Goal: Information Seeking & Learning: Learn about a topic

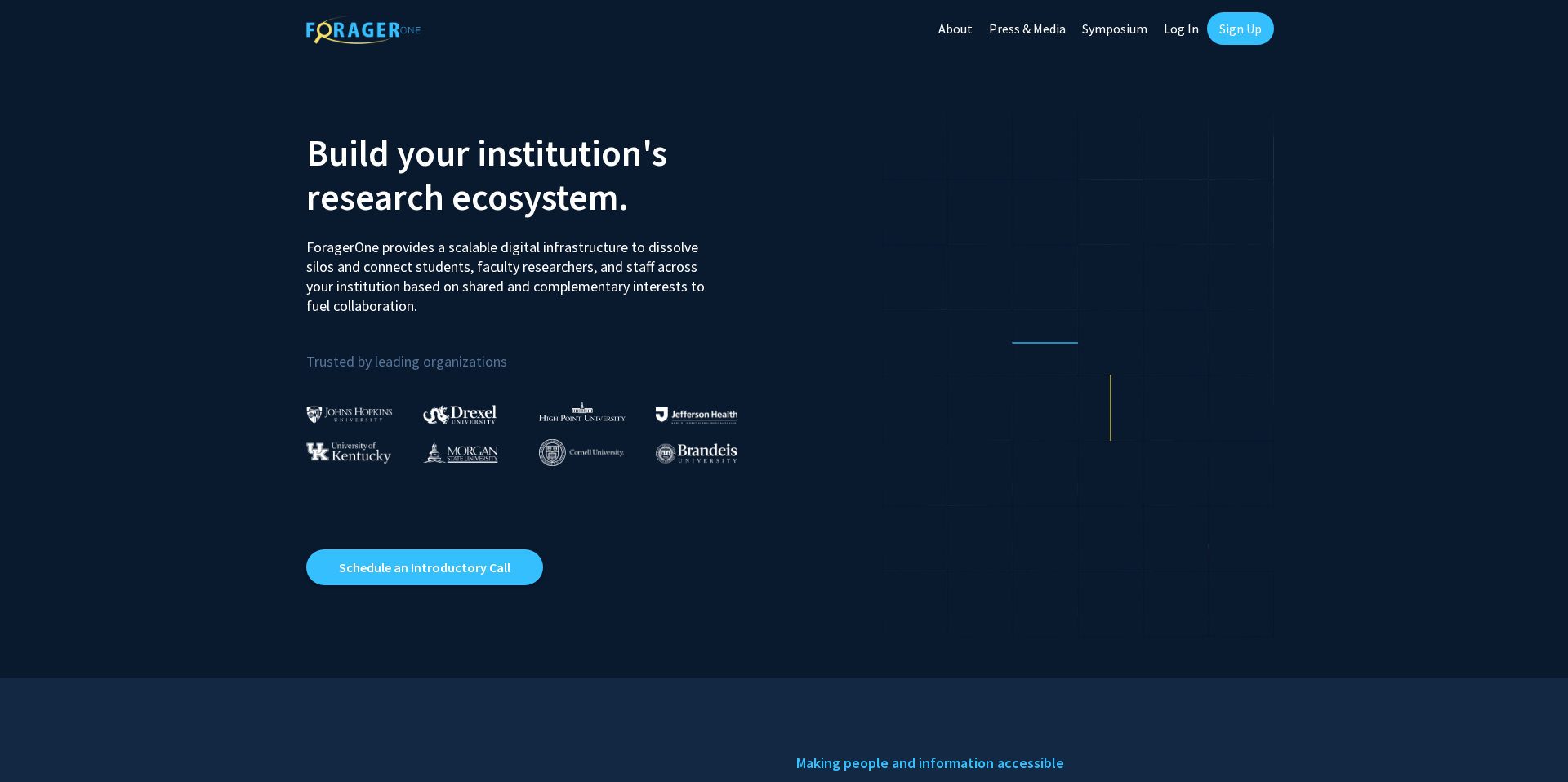
click at [1168, 33] on link "Log In" at bounding box center [1181, 29] width 52 height 57
select select
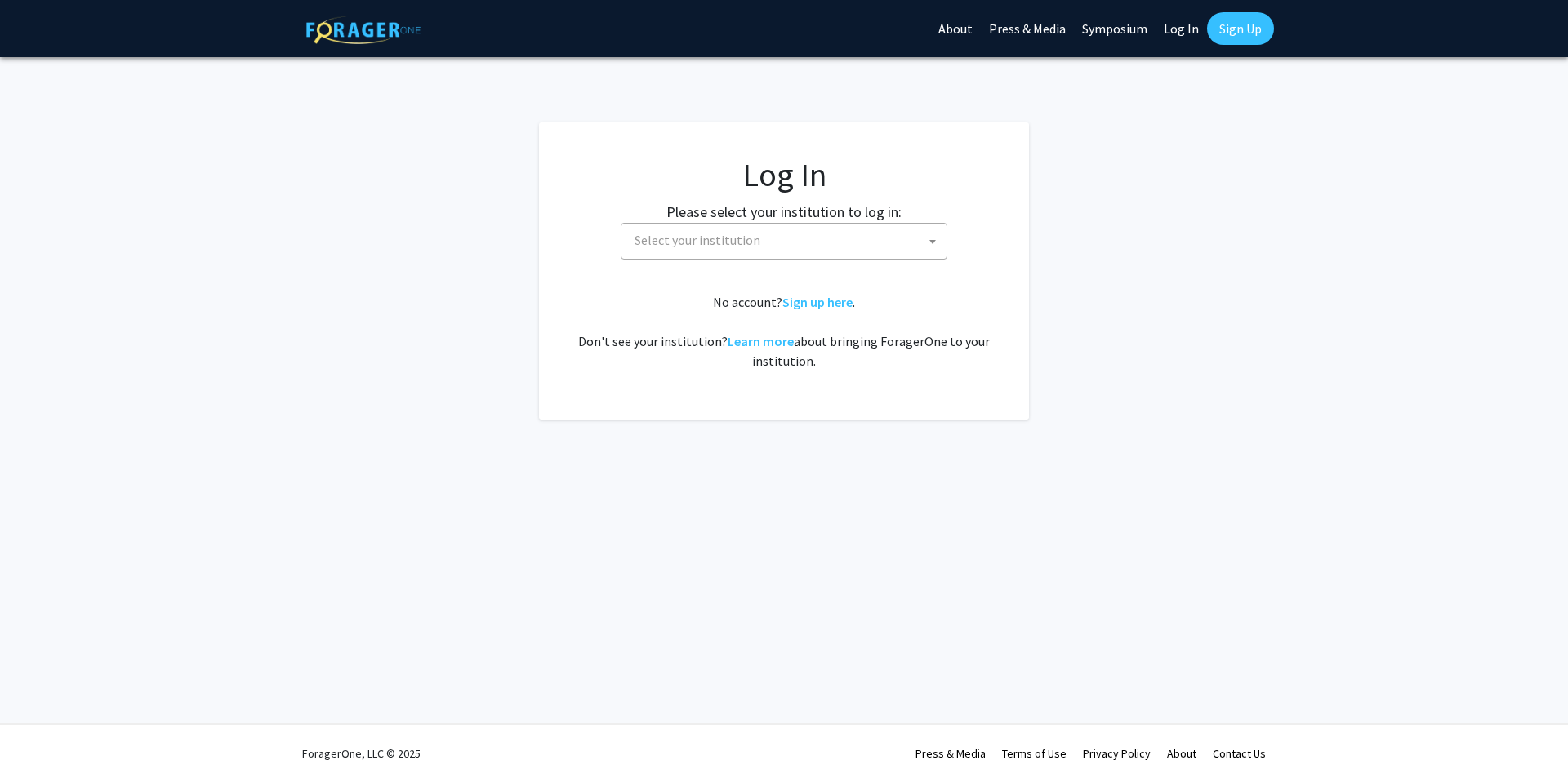
click at [755, 214] on label "Please select your institution to log in:" at bounding box center [784, 212] width 235 height 22
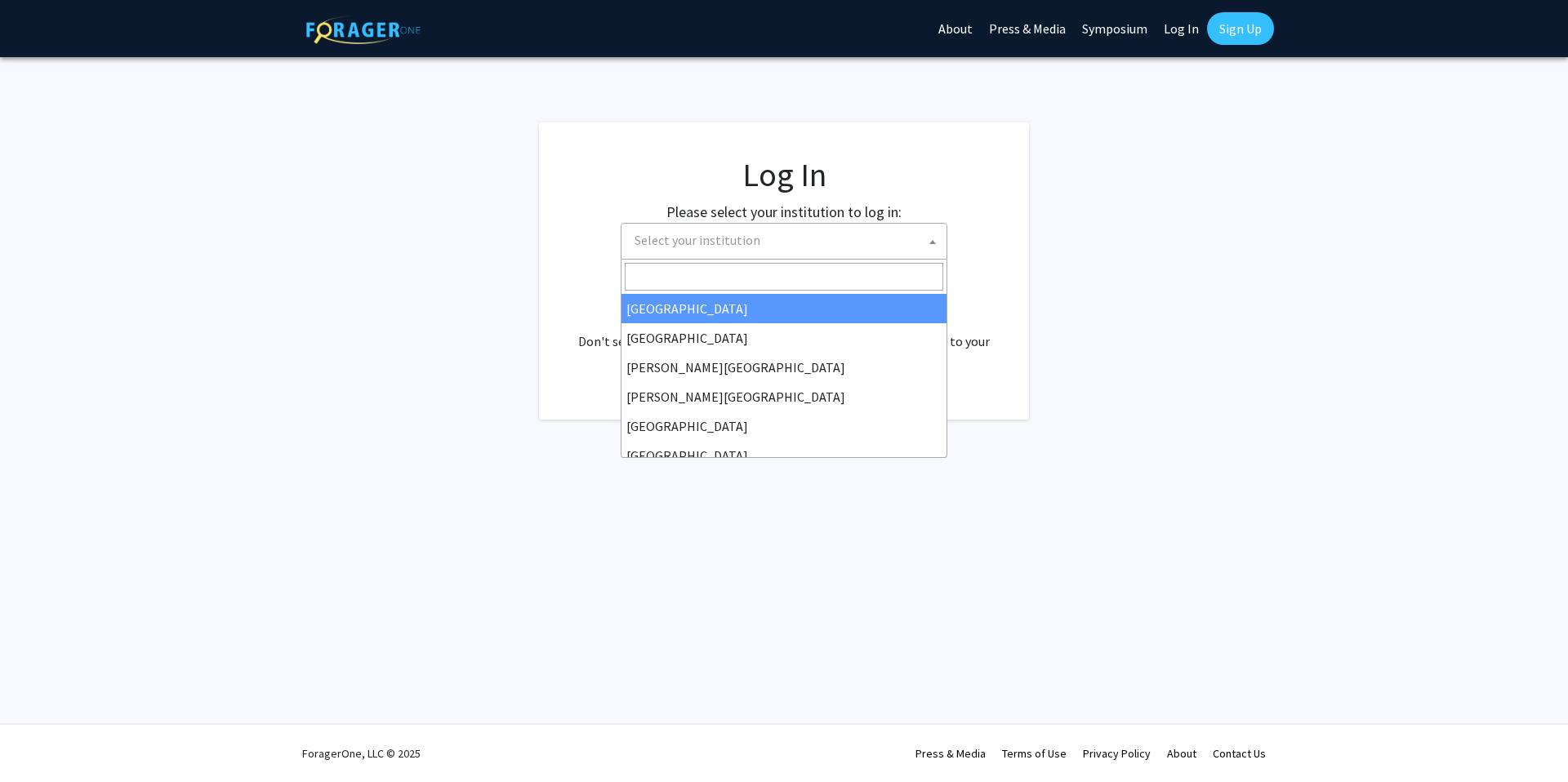
click at [750, 235] on span "Select your institution" at bounding box center [697, 239] width 125 height 16
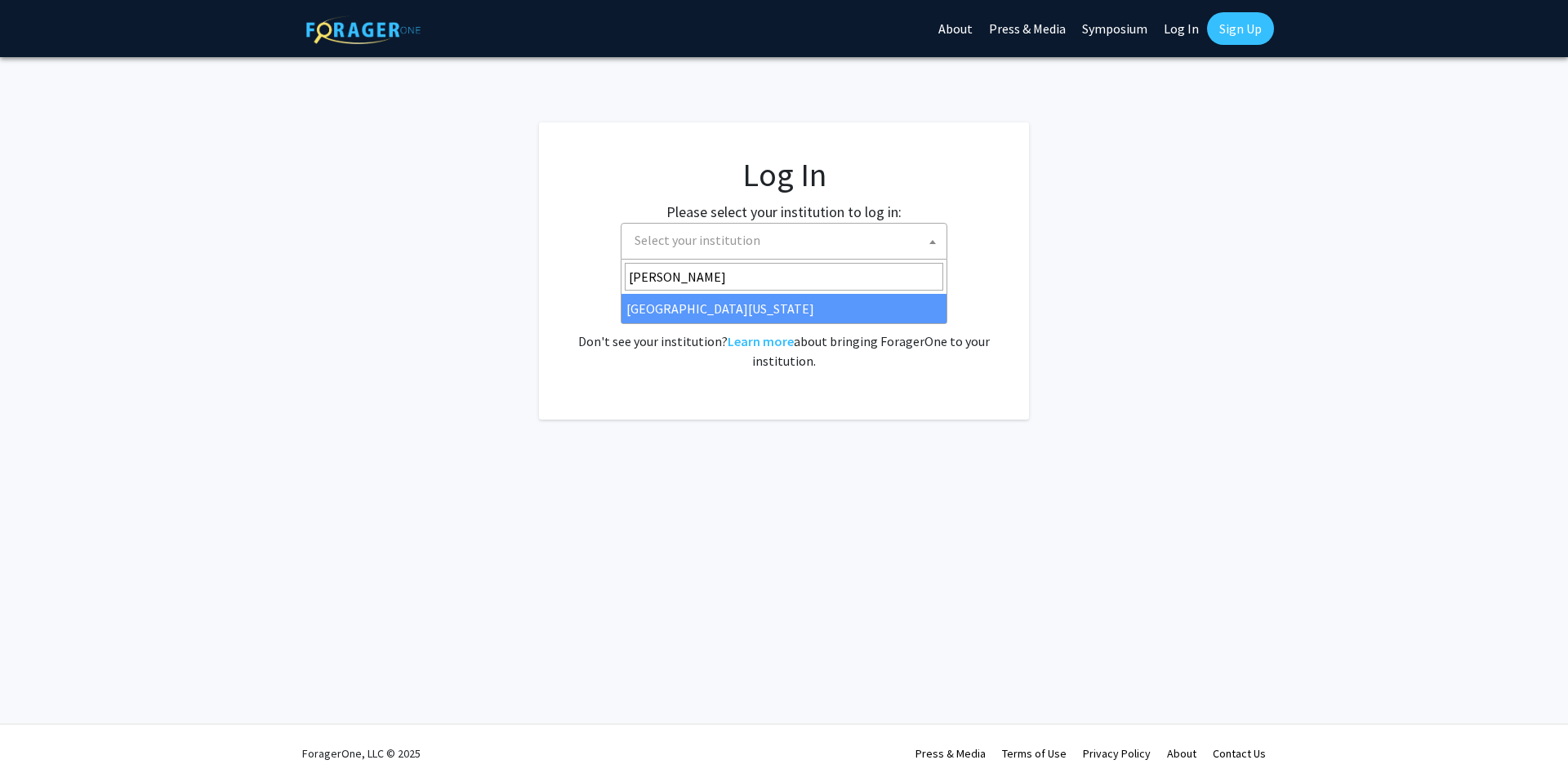
type input "[PERSON_NAME]"
select select "31"
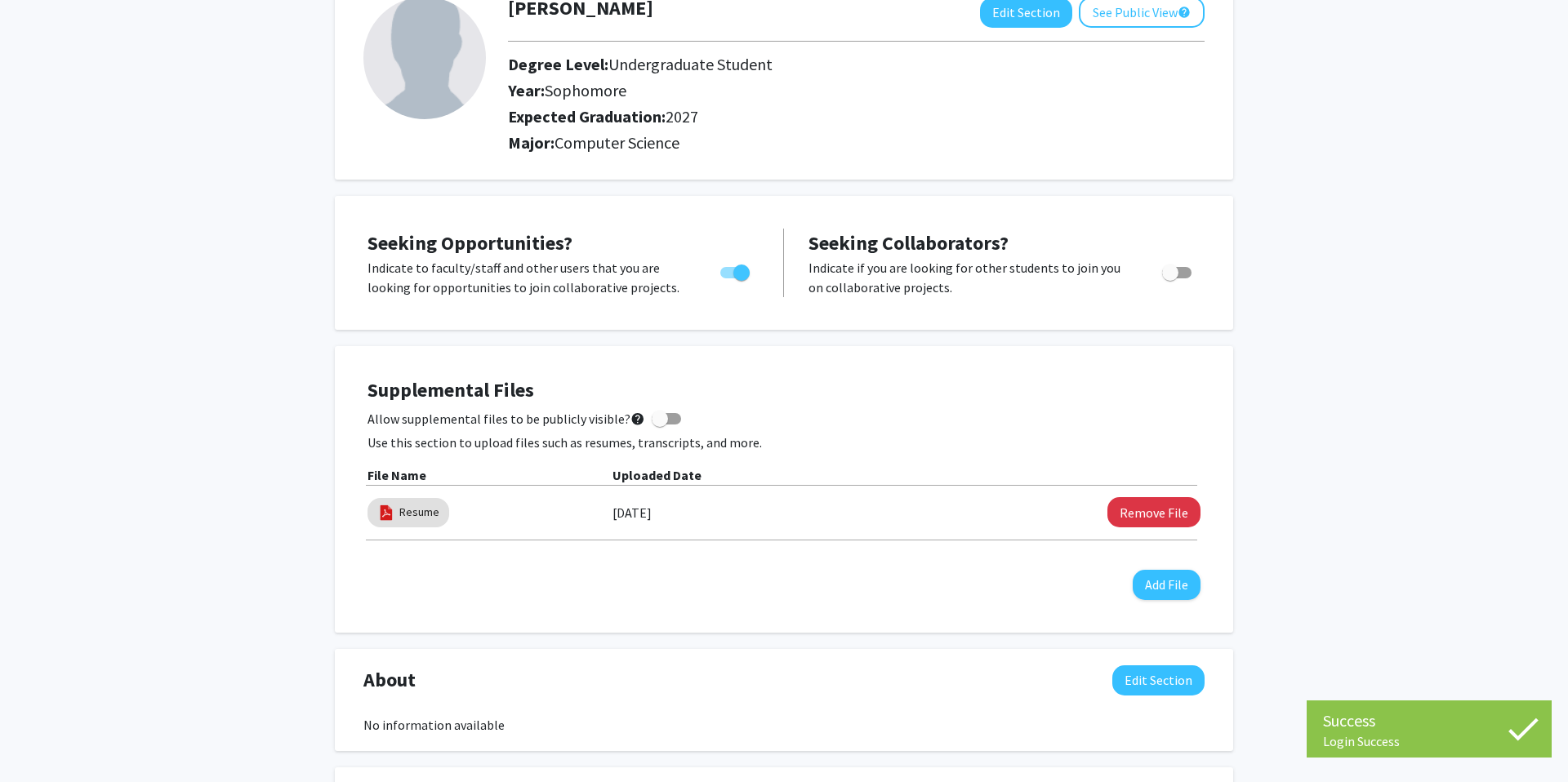
scroll to position [122, 0]
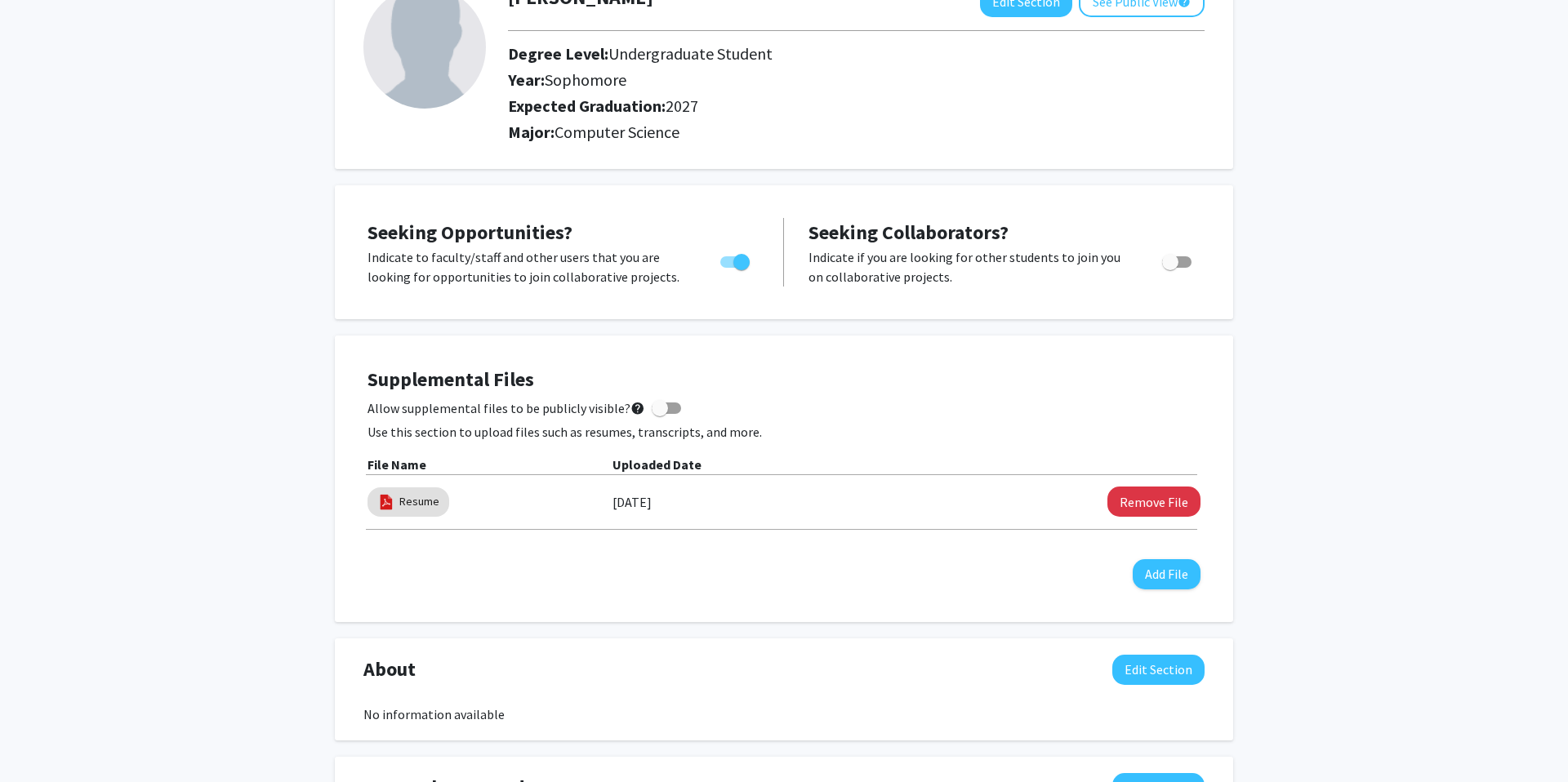
drag, startPoint x: 623, startPoint y: 487, endPoint x: 880, endPoint y: 495, distance: 257.1
click at [880, 495] on div "Resume 03/23/2025 Remove File" at bounding box center [784, 502] width 833 height 37
click at [768, 547] on div "Supplemental Files Allow supplemental files to be publicly visible? help Use th…" at bounding box center [784, 479] width 833 height 221
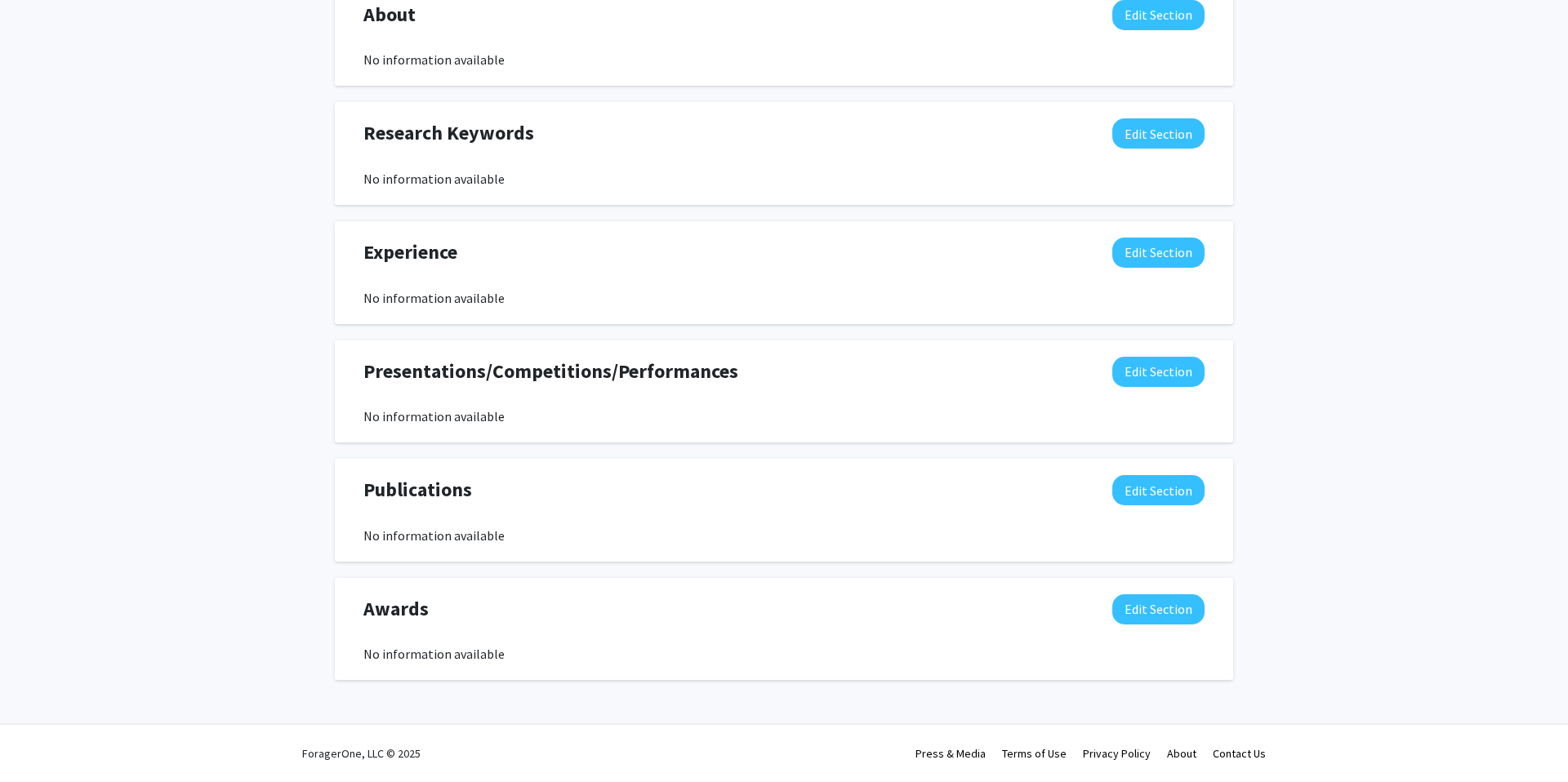
scroll to position [0, 0]
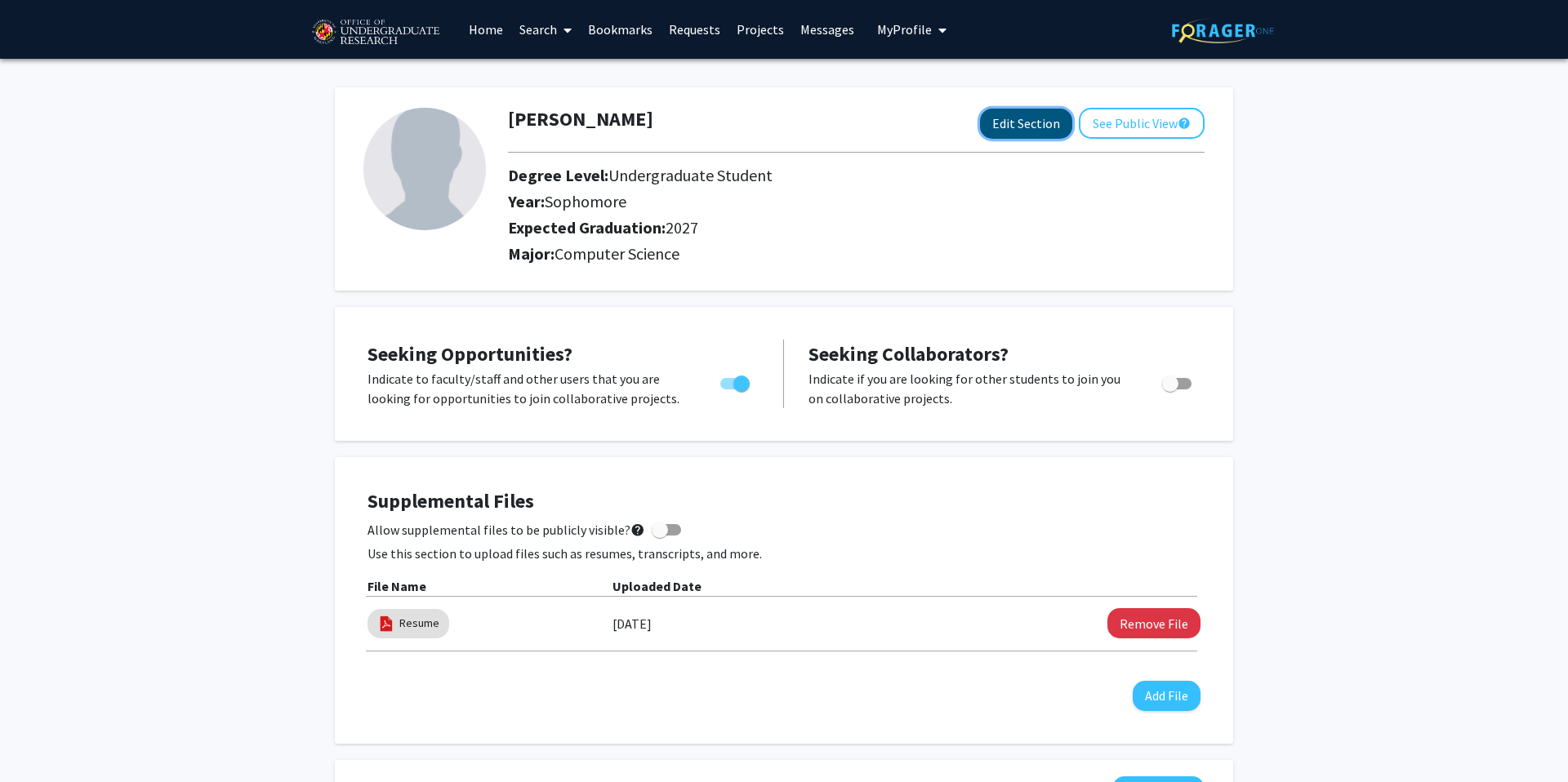
click at [1030, 126] on button "Edit Section" at bounding box center [1026, 123] width 92 height 31
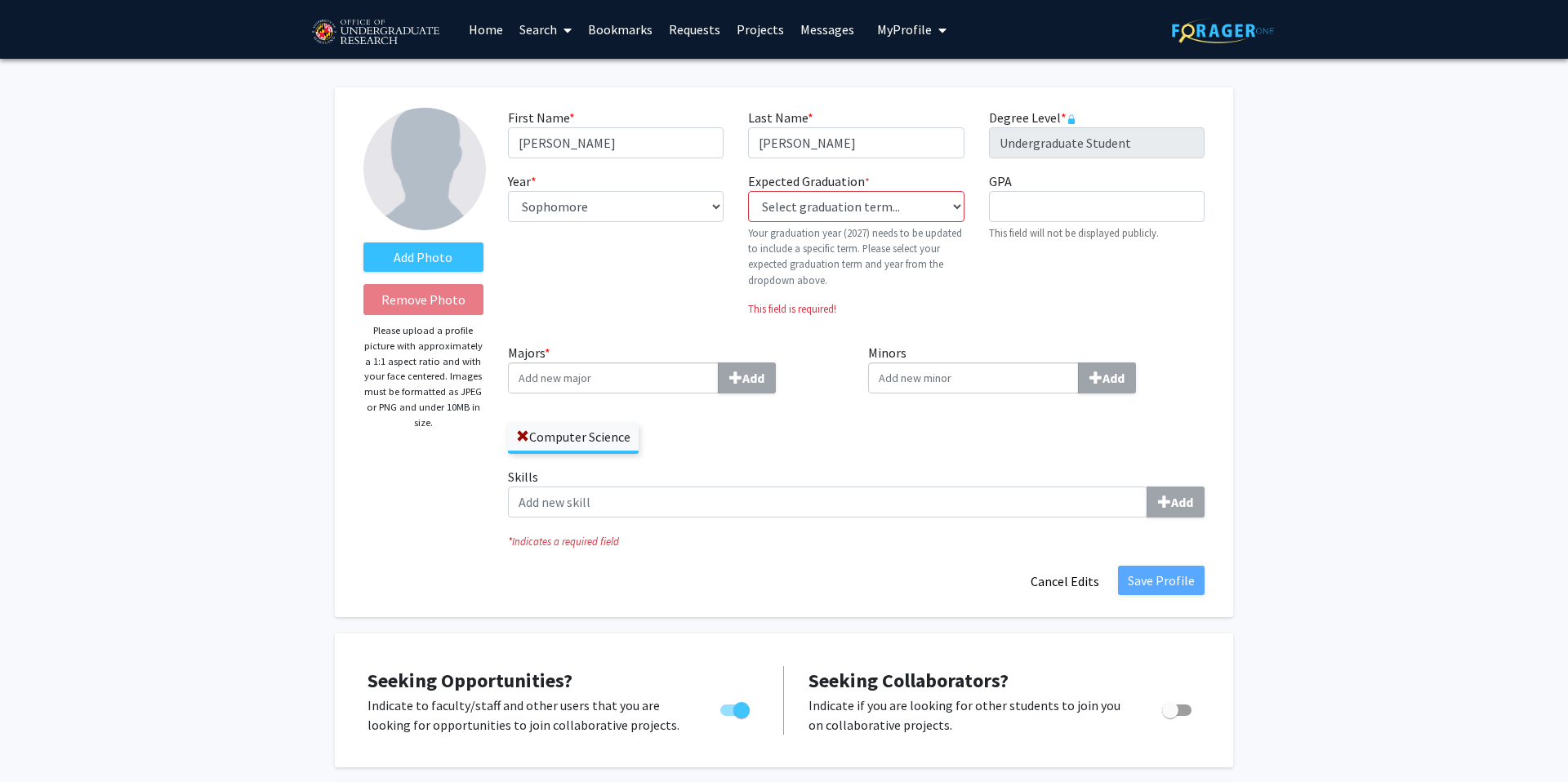
click at [626, 233] on div "Year * required --- First-year Sophomore Junior Senior Postbaccalaureate Certif…" at bounding box center [616, 250] width 240 height 158
click at [631, 216] on select "--- First-year Sophomore Junior Senior Postbaccalaureate Certificate" at bounding box center [616, 207] width 215 height 31
select select "junior"
click at [508, 191] on select "--- First-year Sophomore Junior Senior Postbaccalaureate Certificate" at bounding box center [616, 207] width 215 height 31
click at [850, 210] on select "Select graduation term... Previous: 2027 (Please select a specific term) Spring…" at bounding box center [855, 207] width 215 height 31
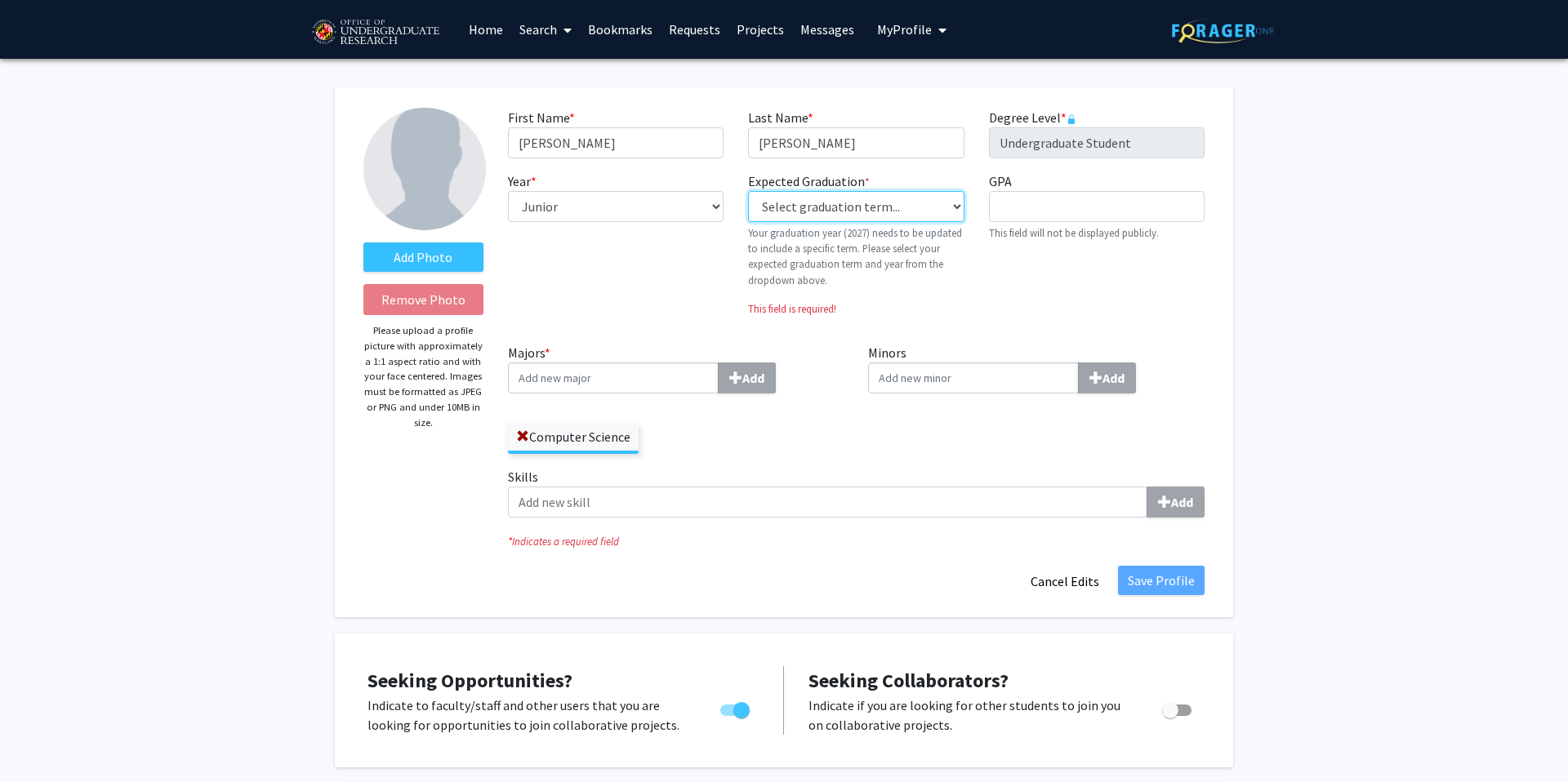
select select "38: spring_2027"
click at [748, 191] on select "Select graduation term... Previous: 2027 (Please select a specific term) Spring…" at bounding box center [855, 207] width 215 height 31
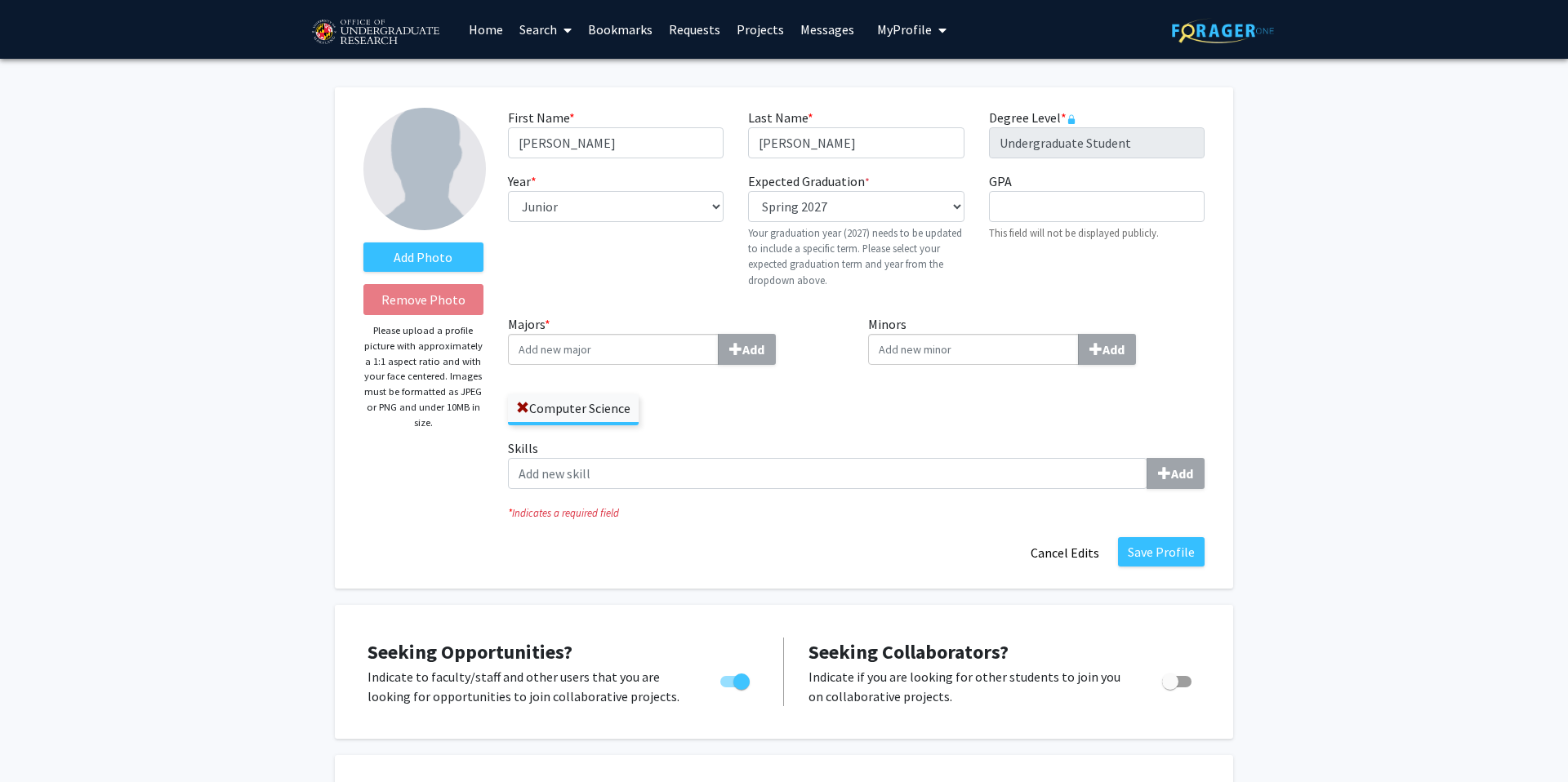
click at [1090, 219] on input "GPA required" at bounding box center [1096, 207] width 215 height 31
click at [1010, 344] on input "Minors Add" at bounding box center [974, 349] width 211 height 31
click at [911, 356] on input "Minors Add" at bounding box center [974, 349] width 211 height 31
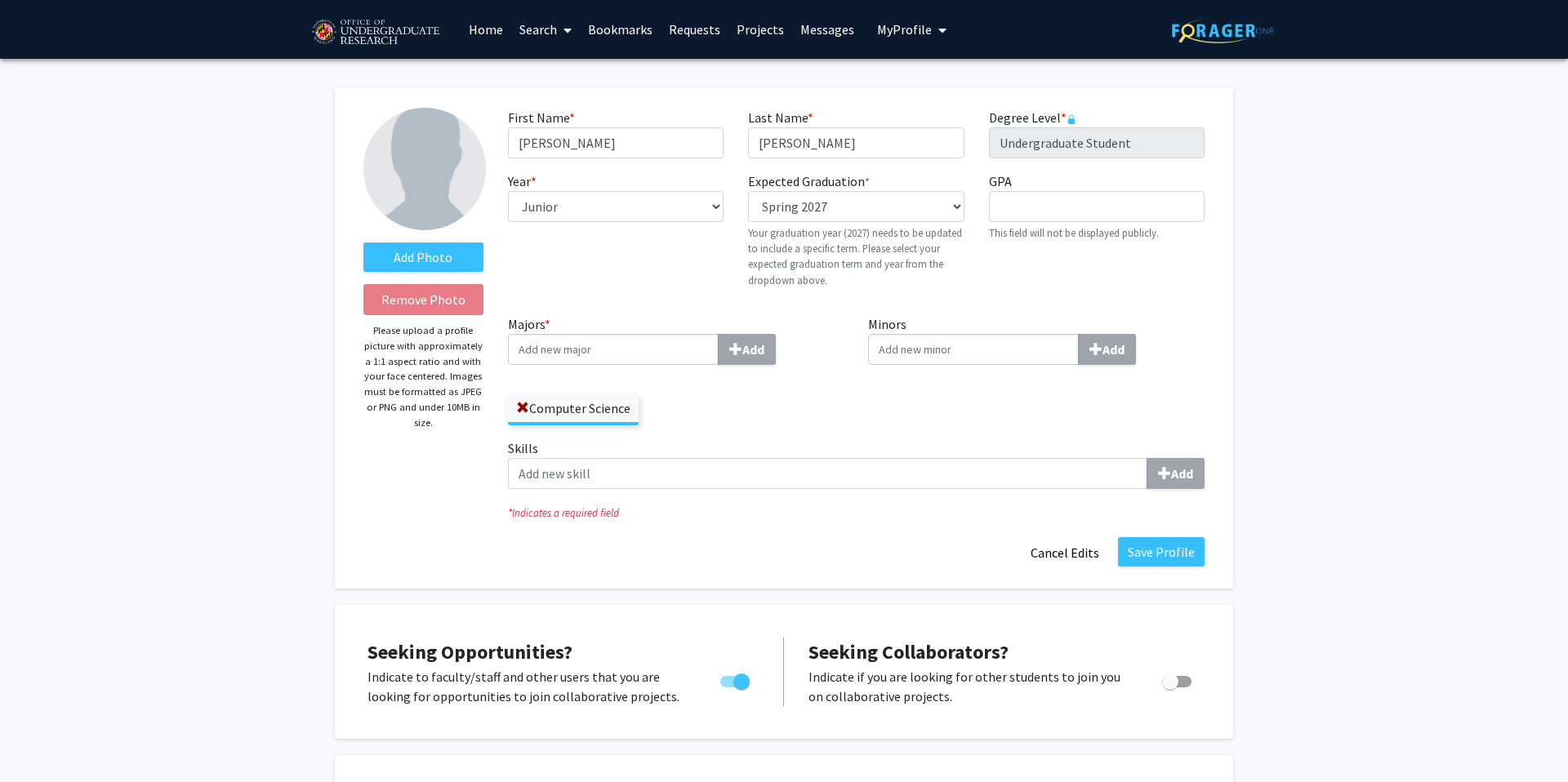
click at [980, 354] on input "Minors Add" at bounding box center [974, 349] width 211 height 31
type input "Business"
click at [993, 421] on div "General Business" at bounding box center [973, 411] width 198 height 28
click at [993, 365] on input "Business" at bounding box center [974, 349] width 211 height 31
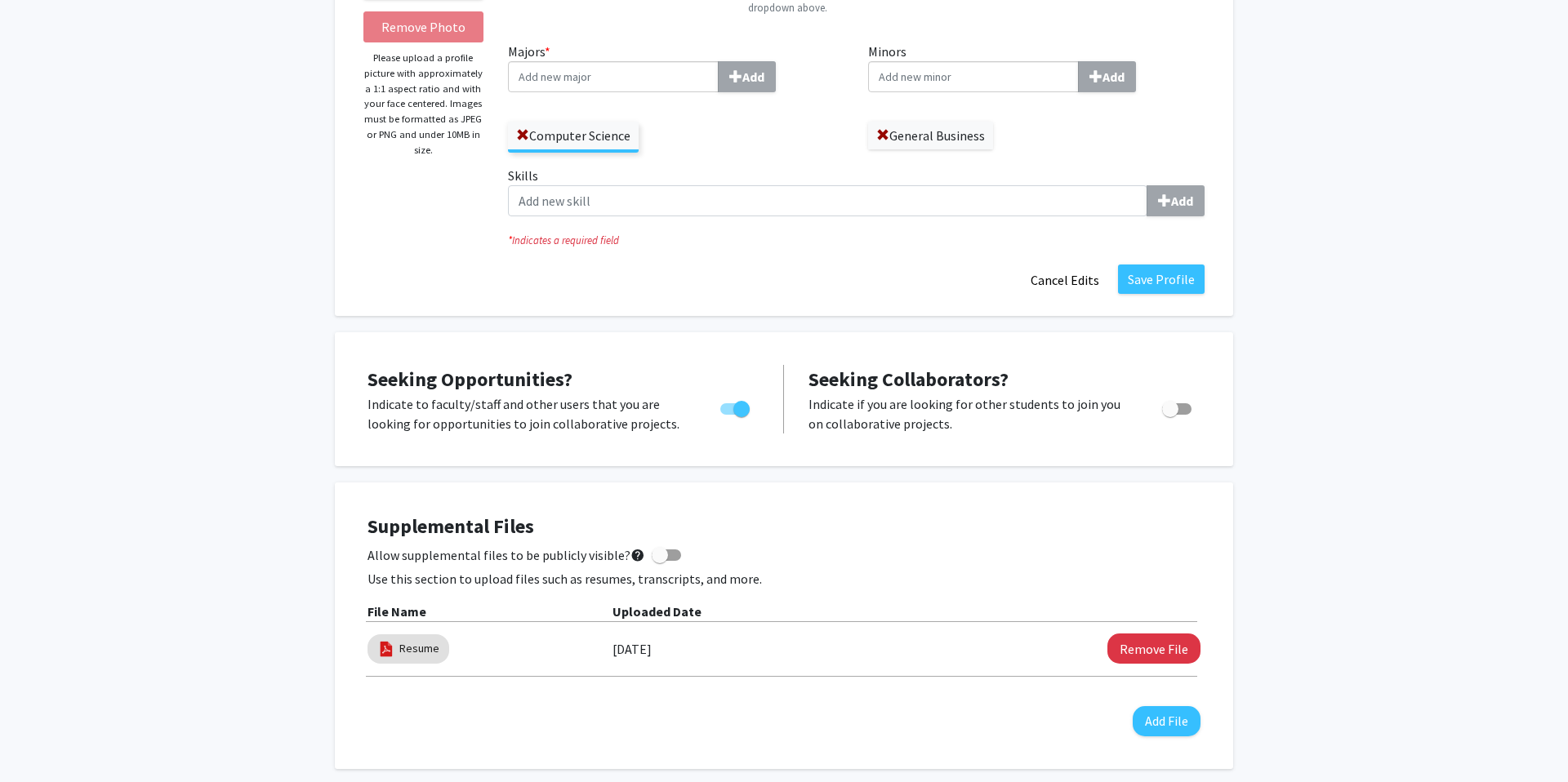
scroll to position [173, 0]
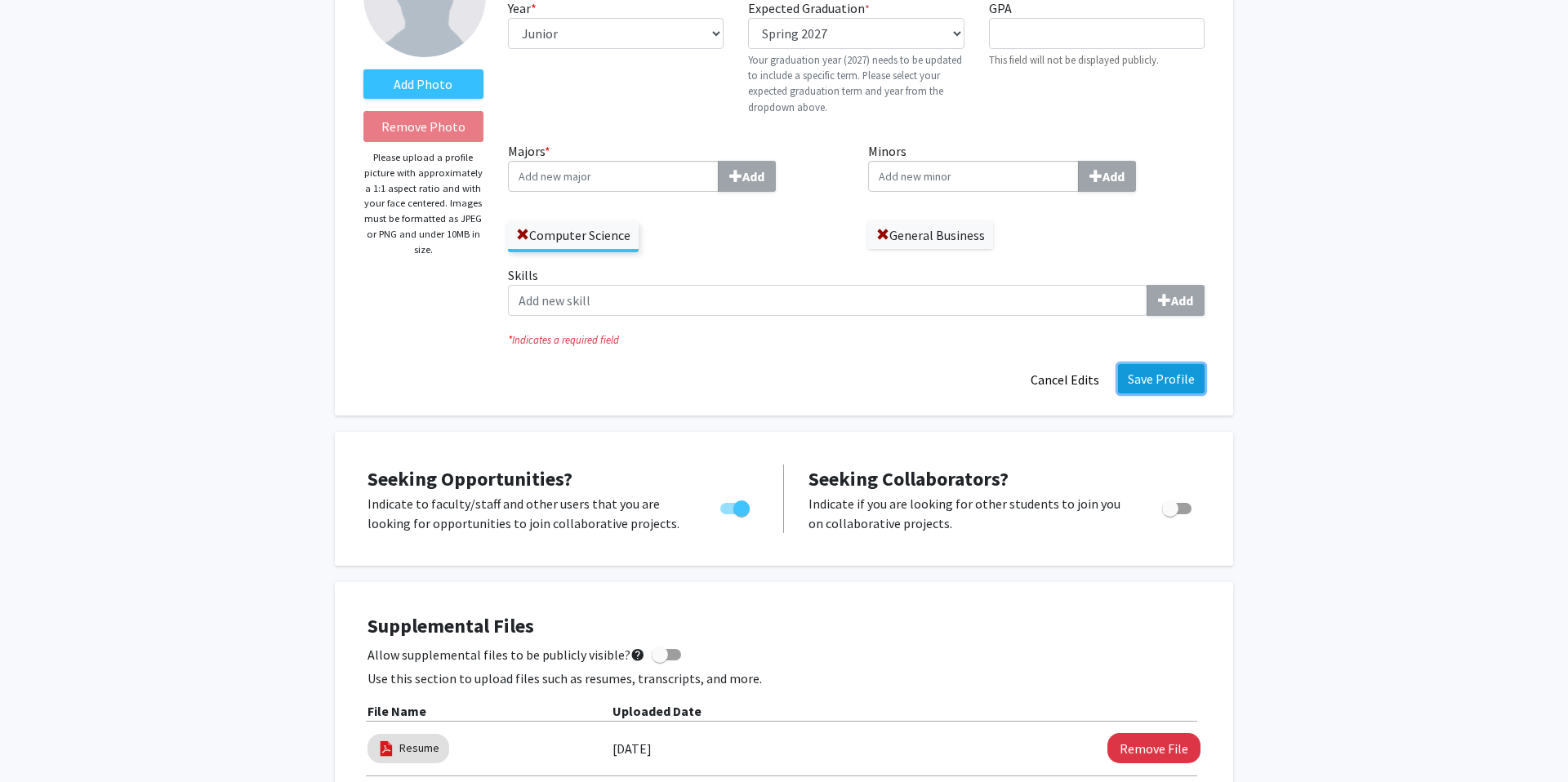
click at [1181, 386] on button "Save Profile" at bounding box center [1161, 378] width 86 height 30
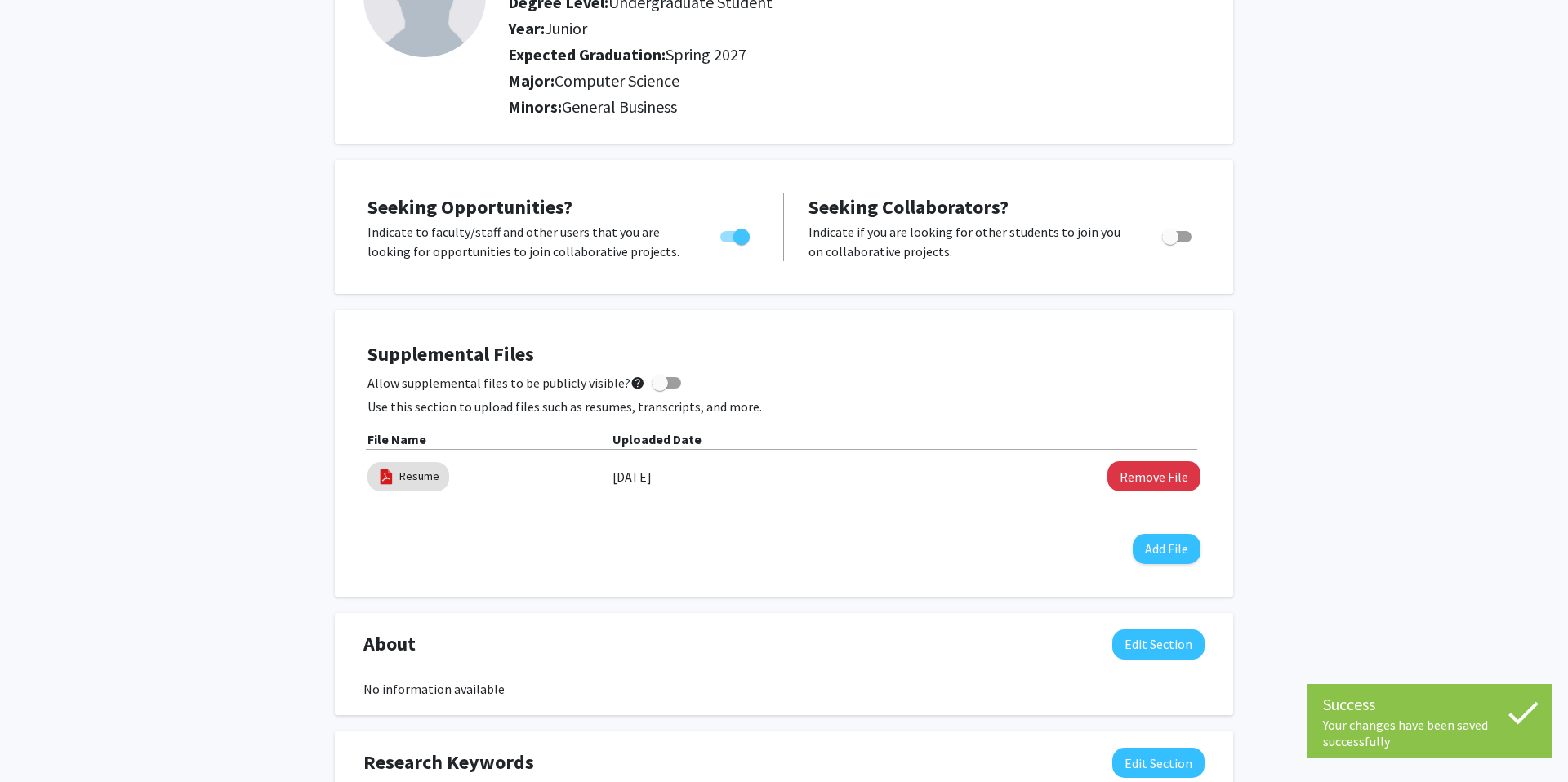
scroll to position [0, 0]
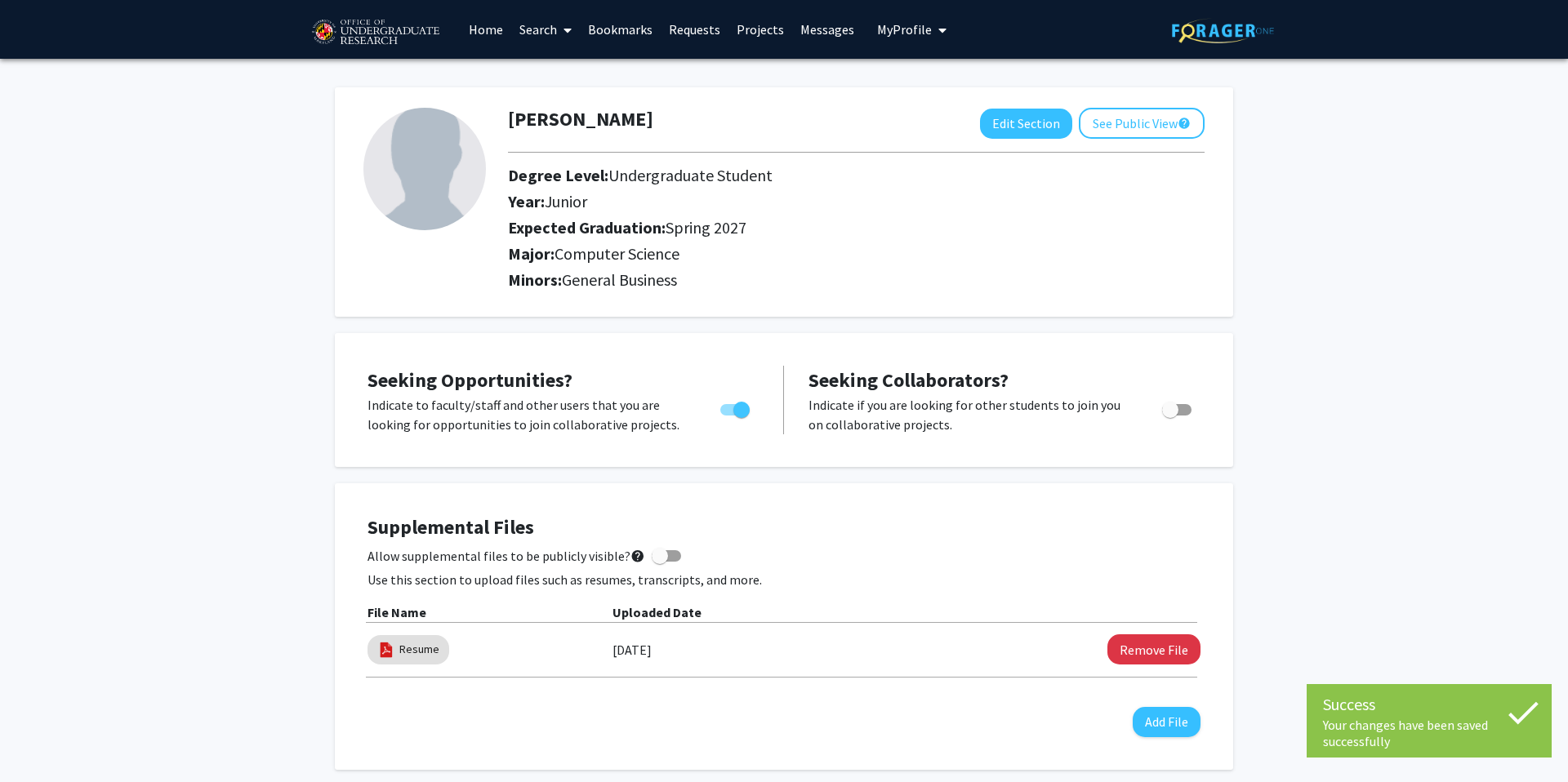
click at [752, 34] on link "Projects" at bounding box center [760, 30] width 64 height 57
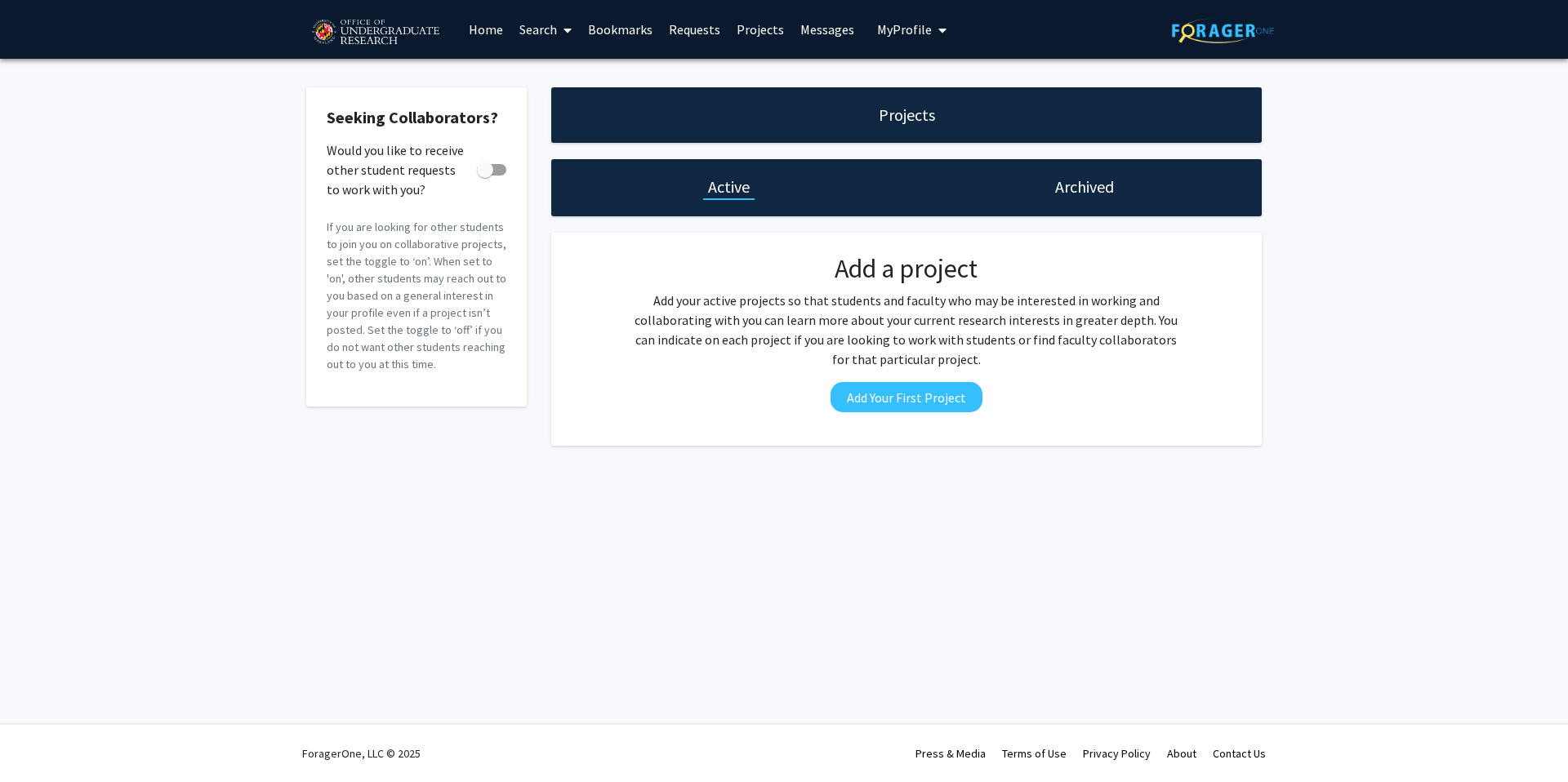
click at [530, 27] on link "Search" at bounding box center [546, 30] width 69 height 57
click at [552, 73] on span "Faculty/Staff" at bounding box center [571, 75] width 120 height 33
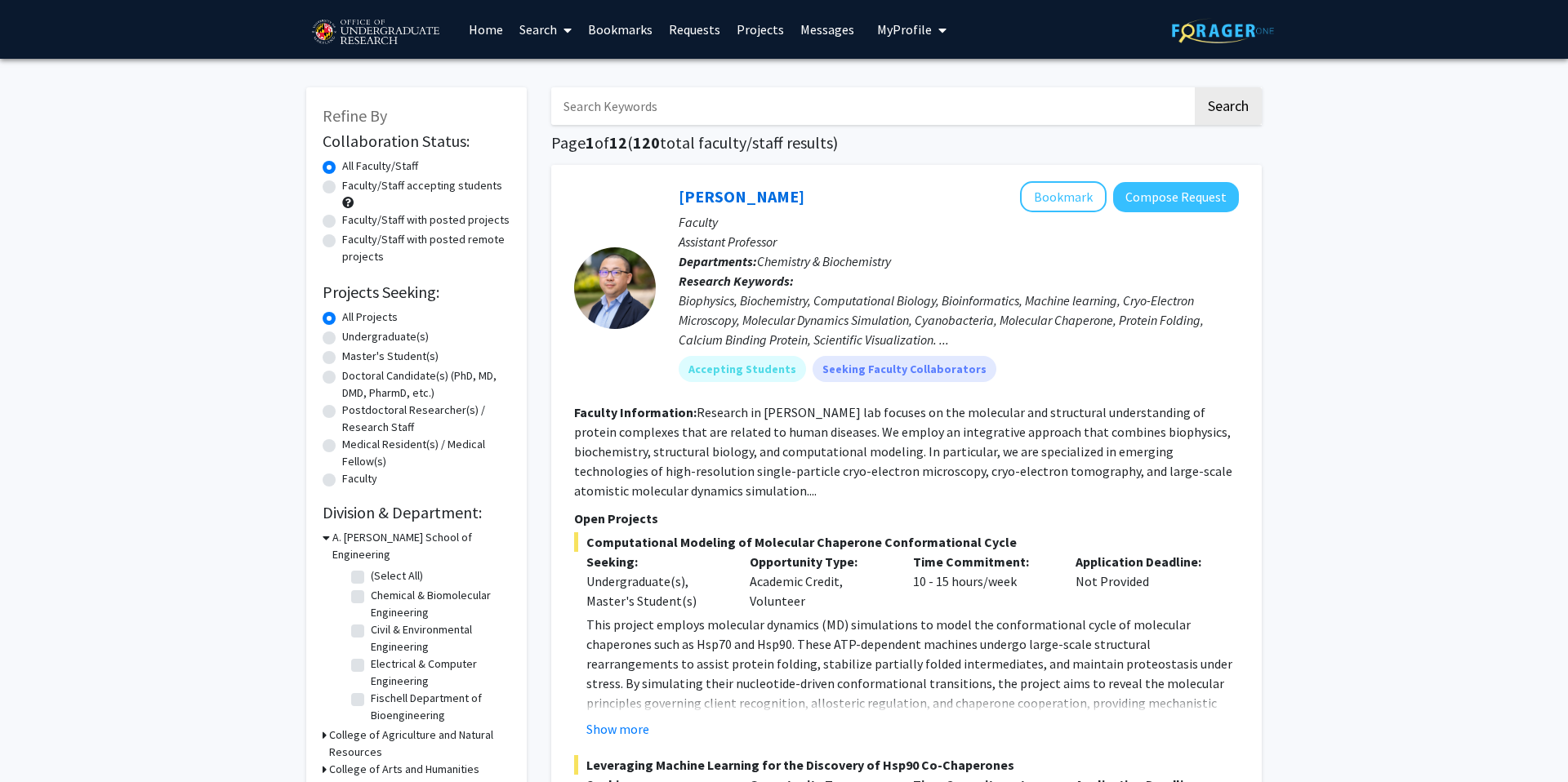
click at [370, 190] on label "Faculty/Staff accepting students" at bounding box center [421, 186] width 160 height 17
click at [353, 188] on input "Faculty/Staff accepting students" at bounding box center [347, 182] width 11 height 11
radio input "true"
click at [375, 342] on label "Undergraduate(s)" at bounding box center [385, 337] width 86 height 17
click at [353, 339] on input "Undergraduate(s)" at bounding box center [347, 333] width 11 height 11
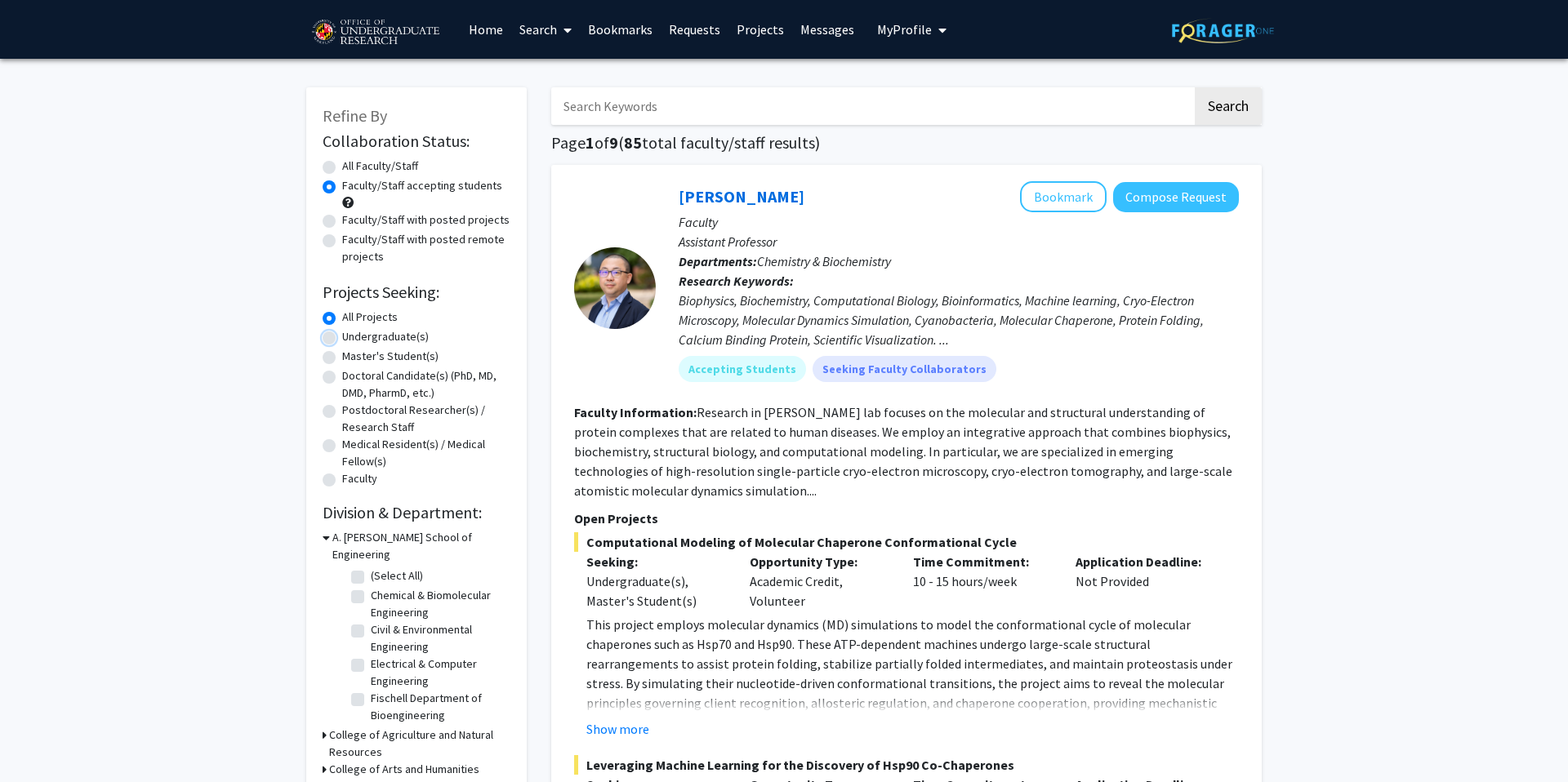
radio input "true"
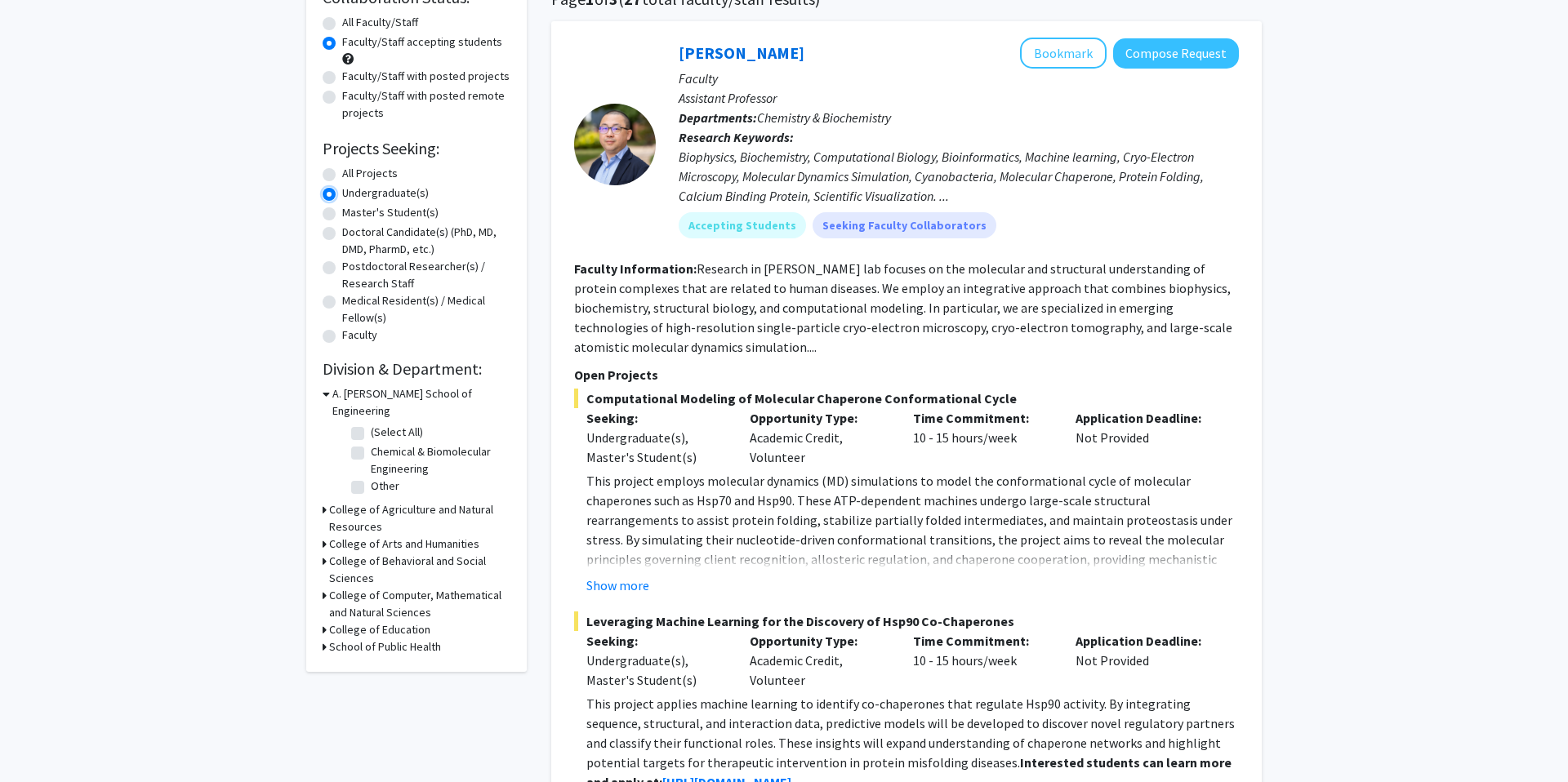
scroll to position [206, 0]
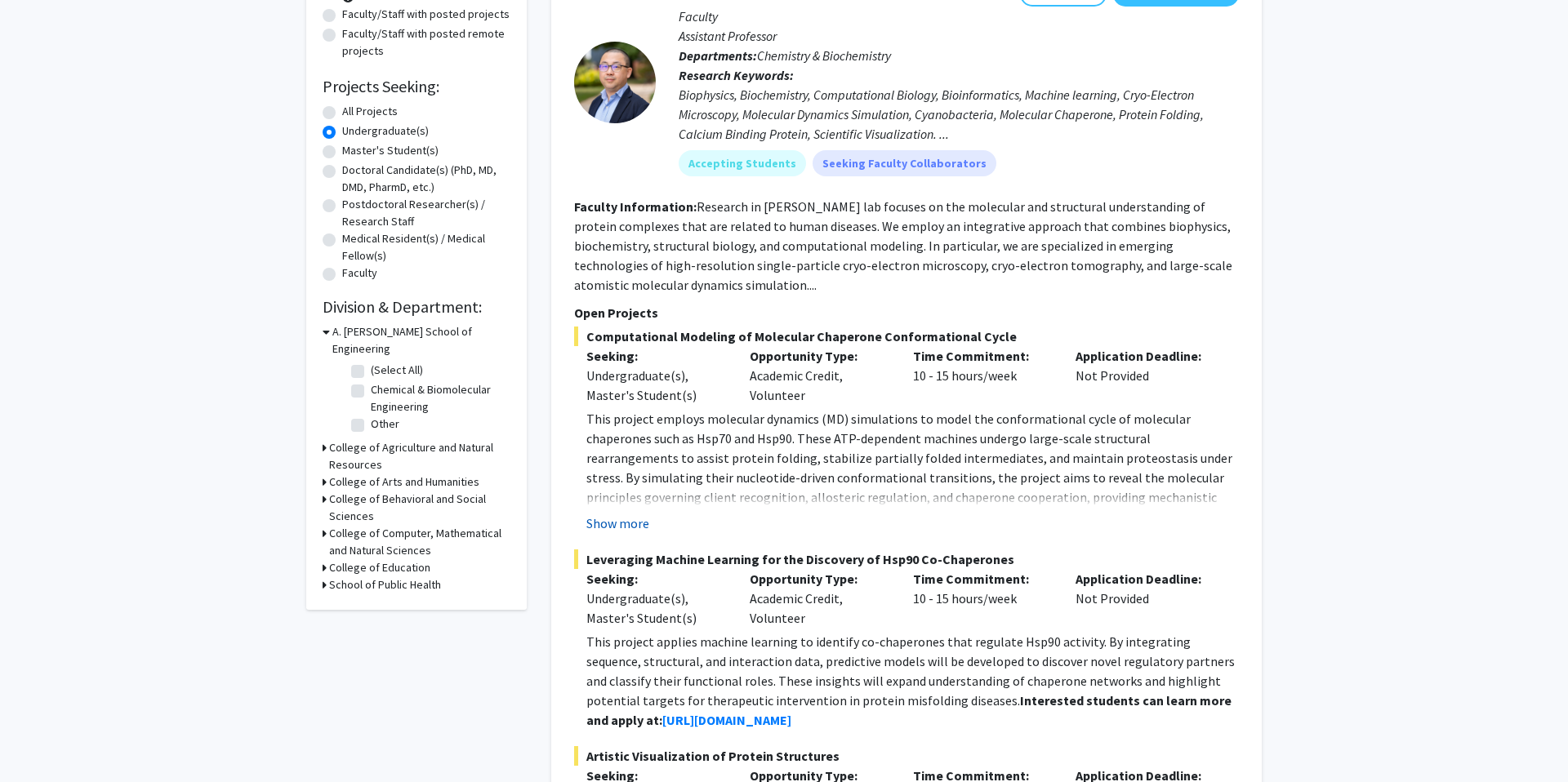
click at [607, 525] on button "Show more" at bounding box center [617, 524] width 63 height 19
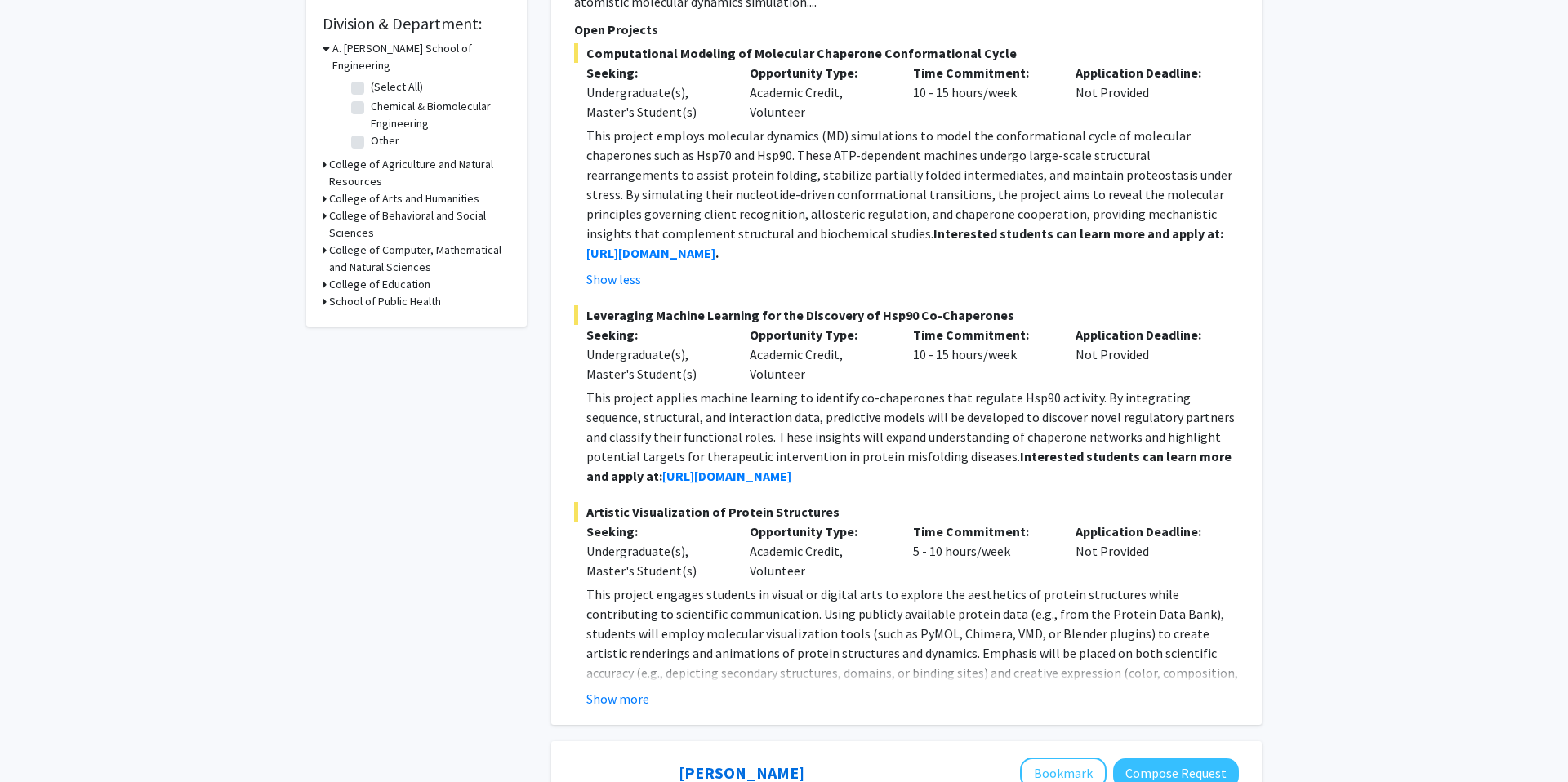
scroll to position [546, 0]
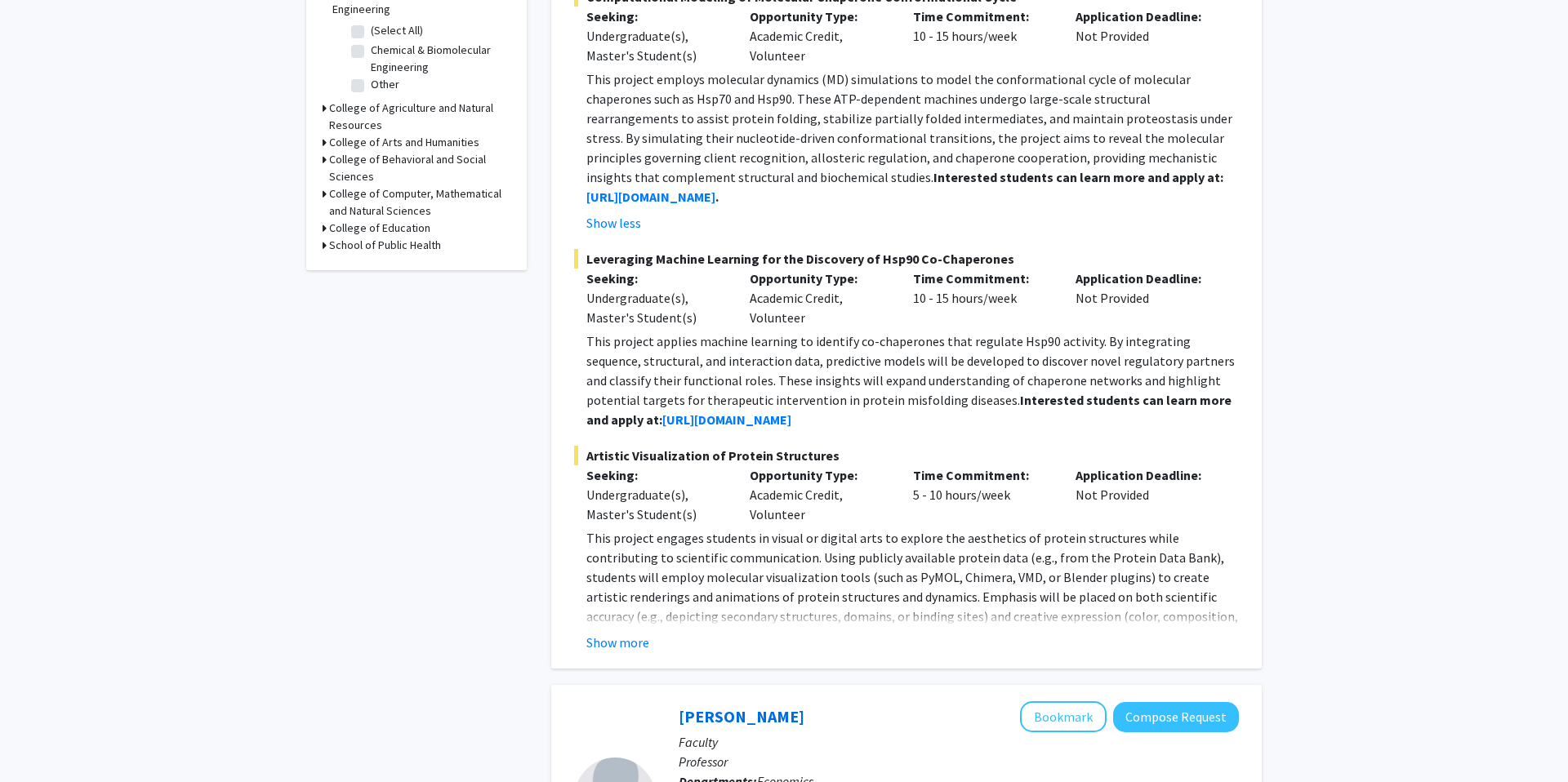
drag, startPoint x: 666, startPoint y: 416, endPoint x: 424, endPoint y: 366, distance: 247.1
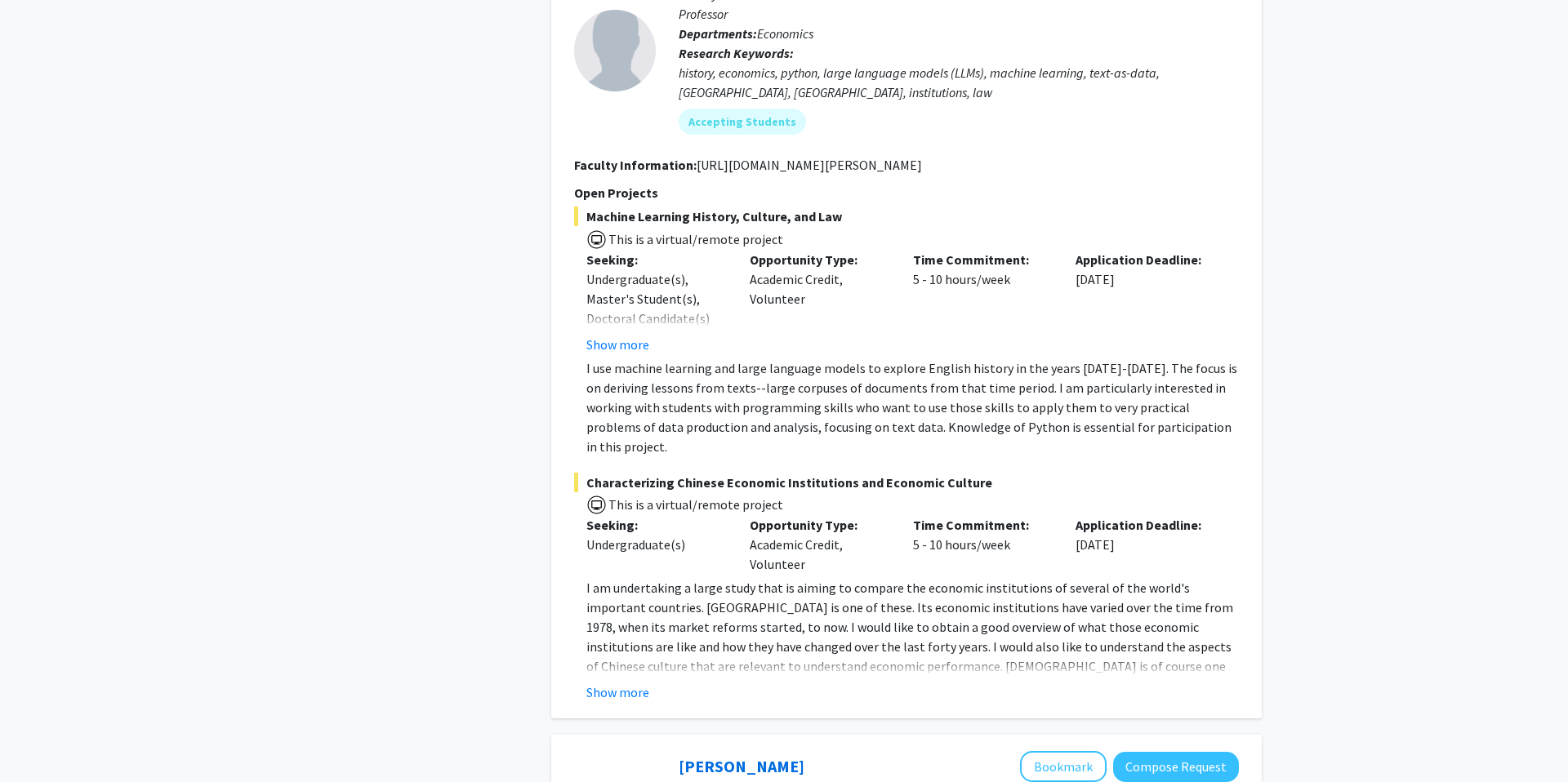
scroll to position [1304, 0]
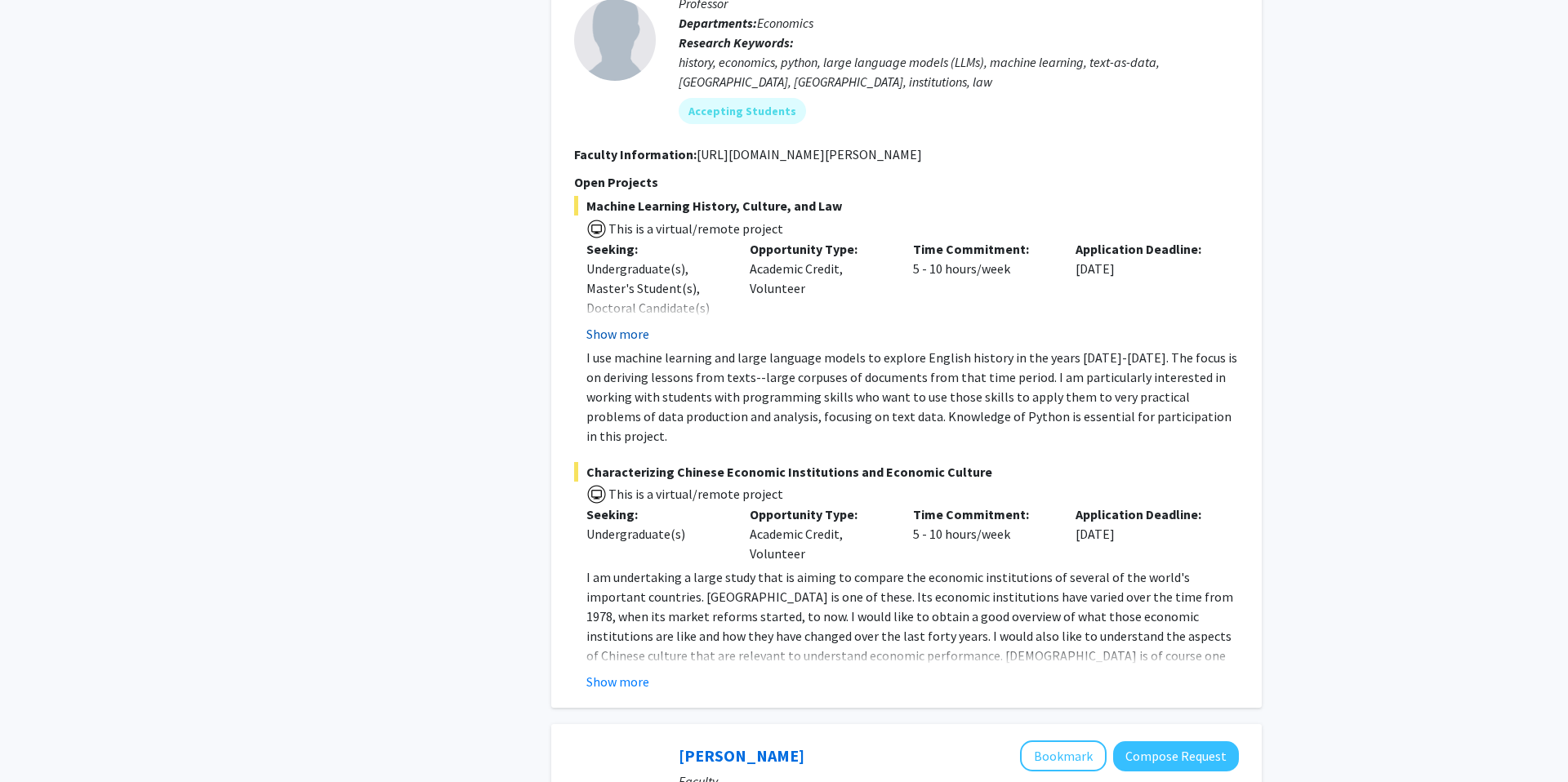
click at [619, 331] on button "Show more" at bounding box center [617, 334] width 63 height 19
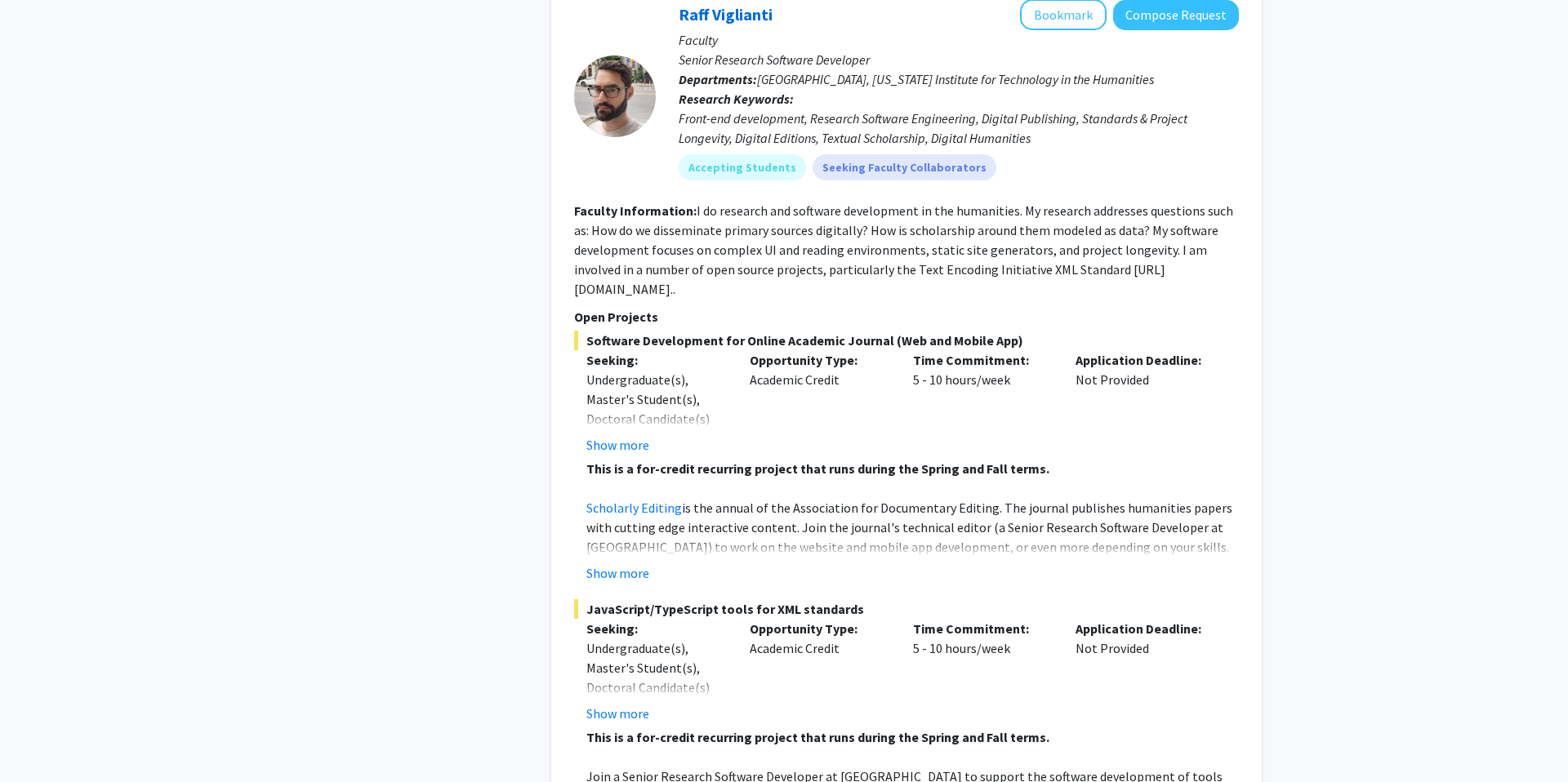
scroll to position [4233, 0]
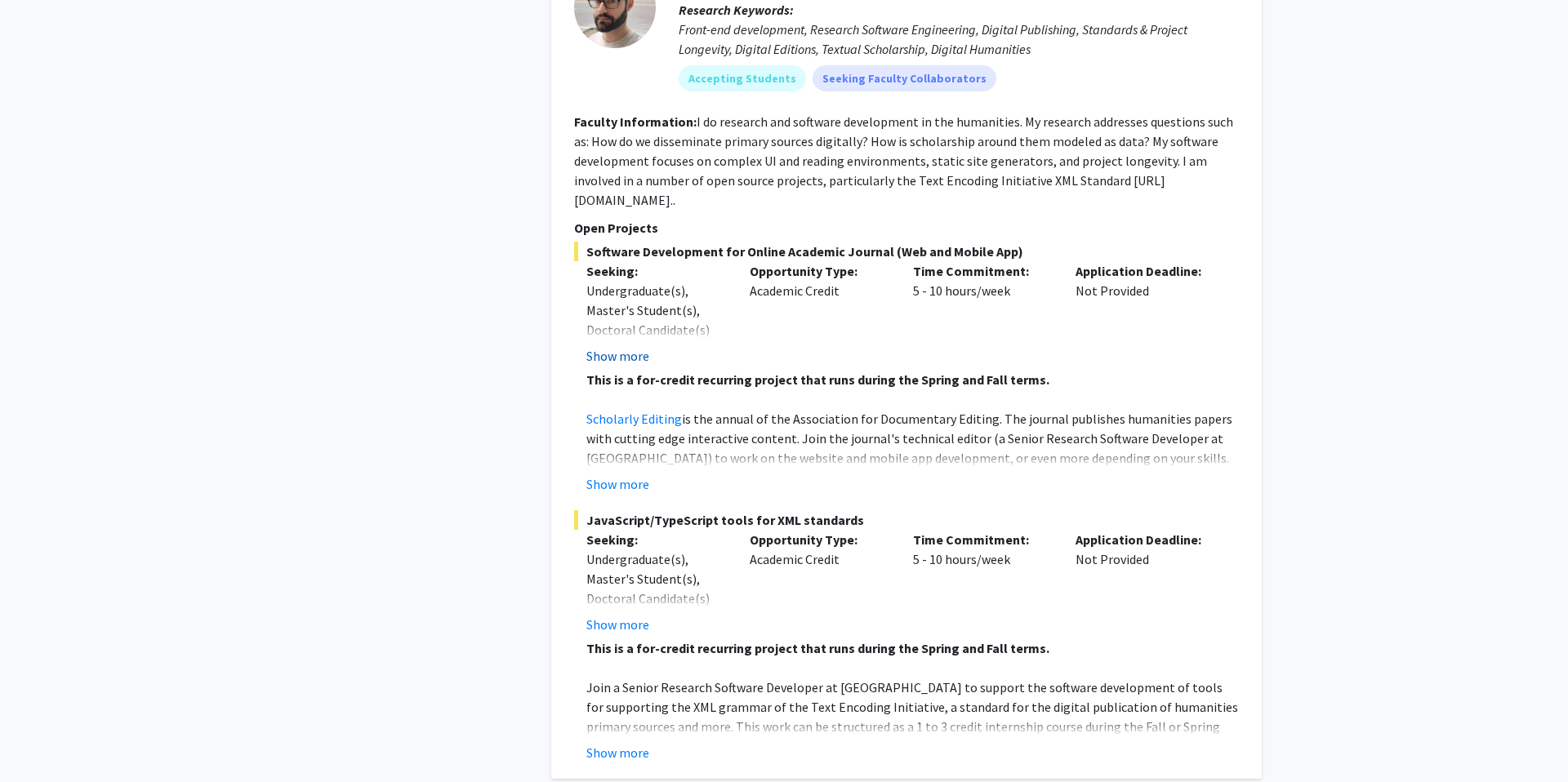
click at [620, 346] on button "Show more" at bounding box center [617, 356] width 63 height 19
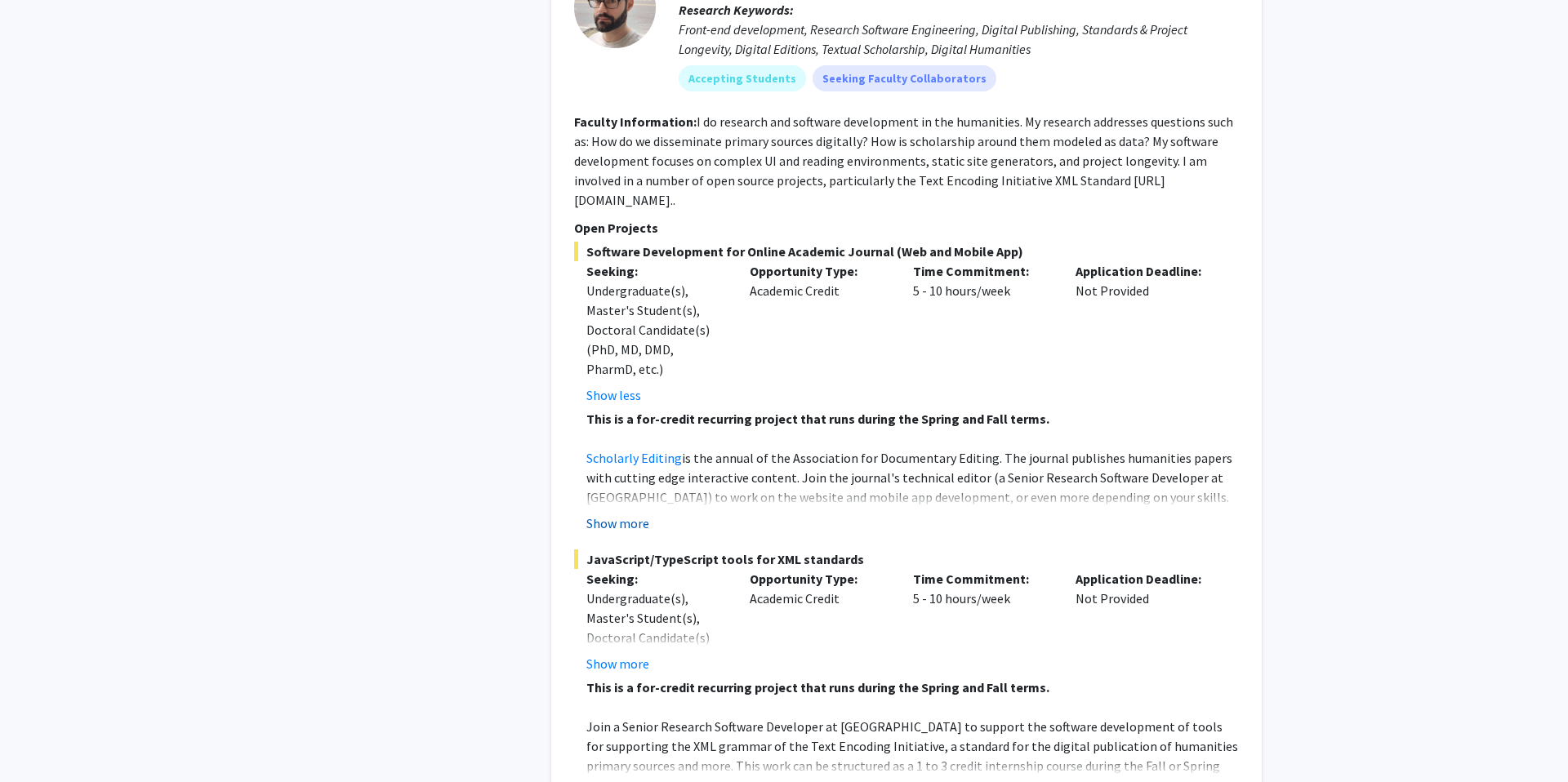
click at [630, 514] on button "Show more" at bounding box center [617, 524] width 63 height 19
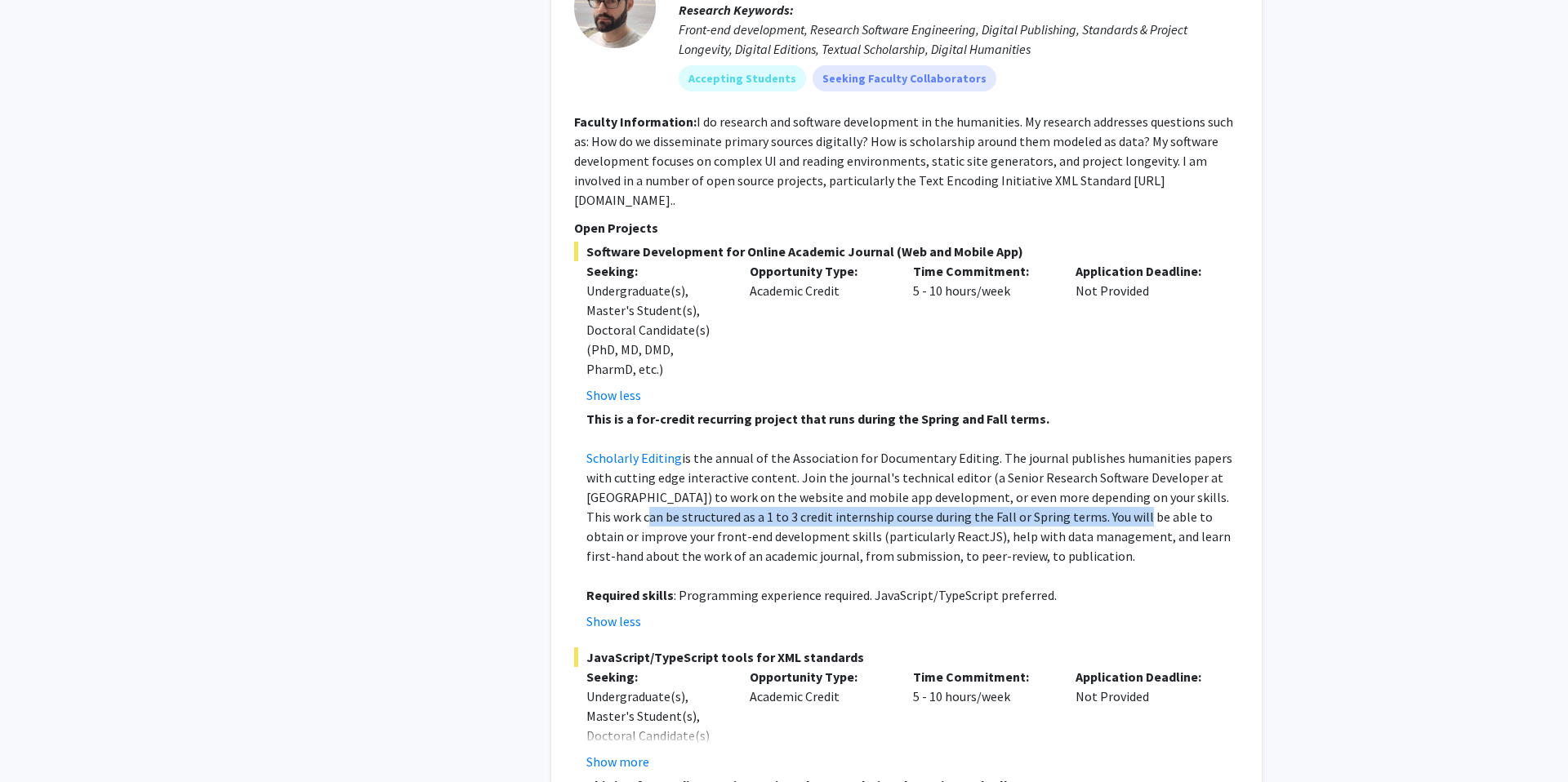
drag, startPoint x: 718, startPoint y: 475, endPoint x: 1106, endPoint y: 477, distance: 388.0
click at [1104, 479] on p "Scholarly Editing is the annual of the Association for Documentary Editing. The…" at bounding box center [912, 506] width 653 height 118
click at [1106, 477] on p "Scholarly Editing is the annual of the Association for Documentary Editing. The…" at bounding box center [912, 506] width 653 height 118
click at [477, 154] on div "Refine By Collaboration Status: Collaboration Status All Faculty/Staff Collabor…" at bounding box center [416, 236] width 245 height 8796
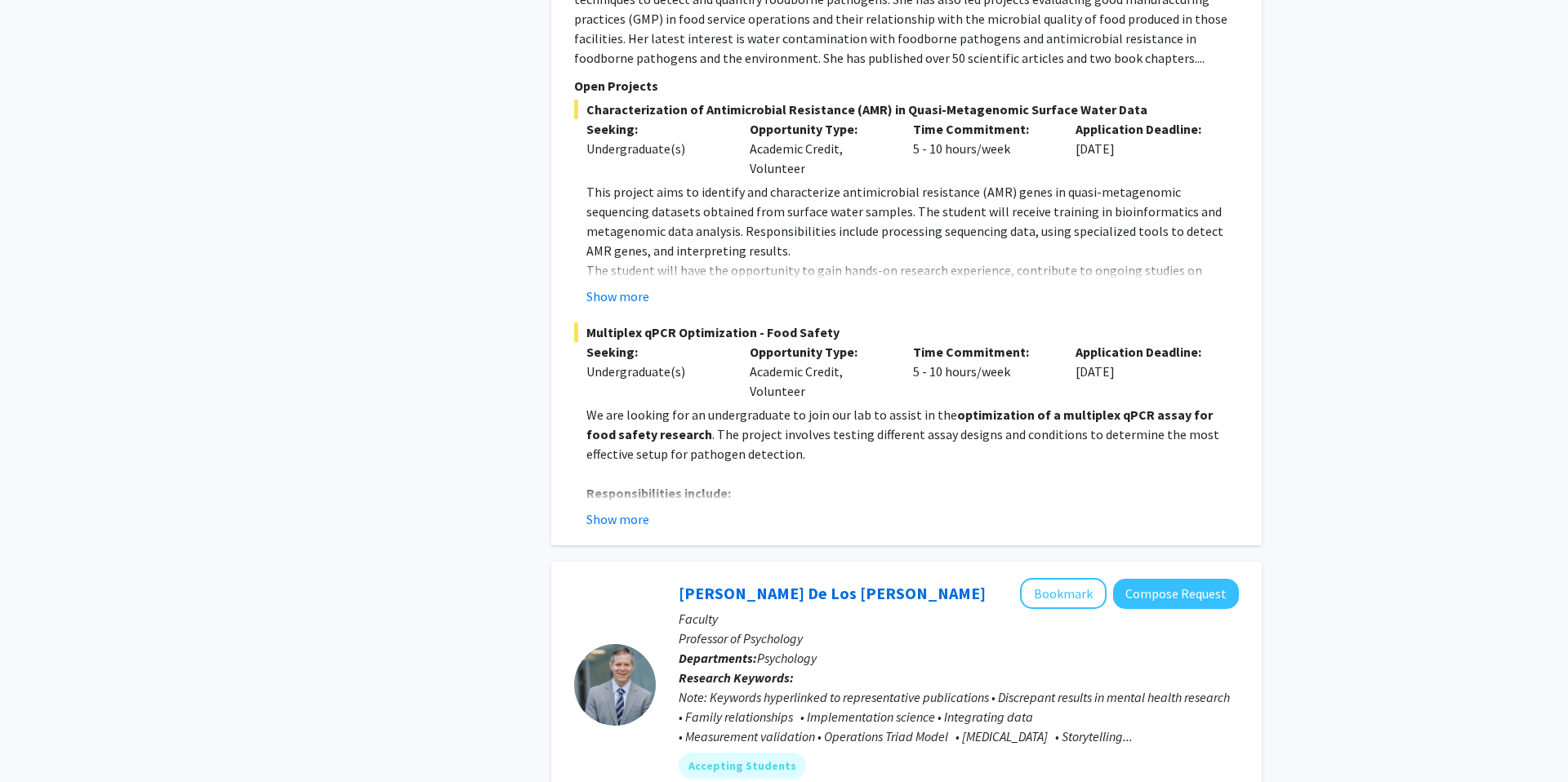
scroll to position [5419, 0]
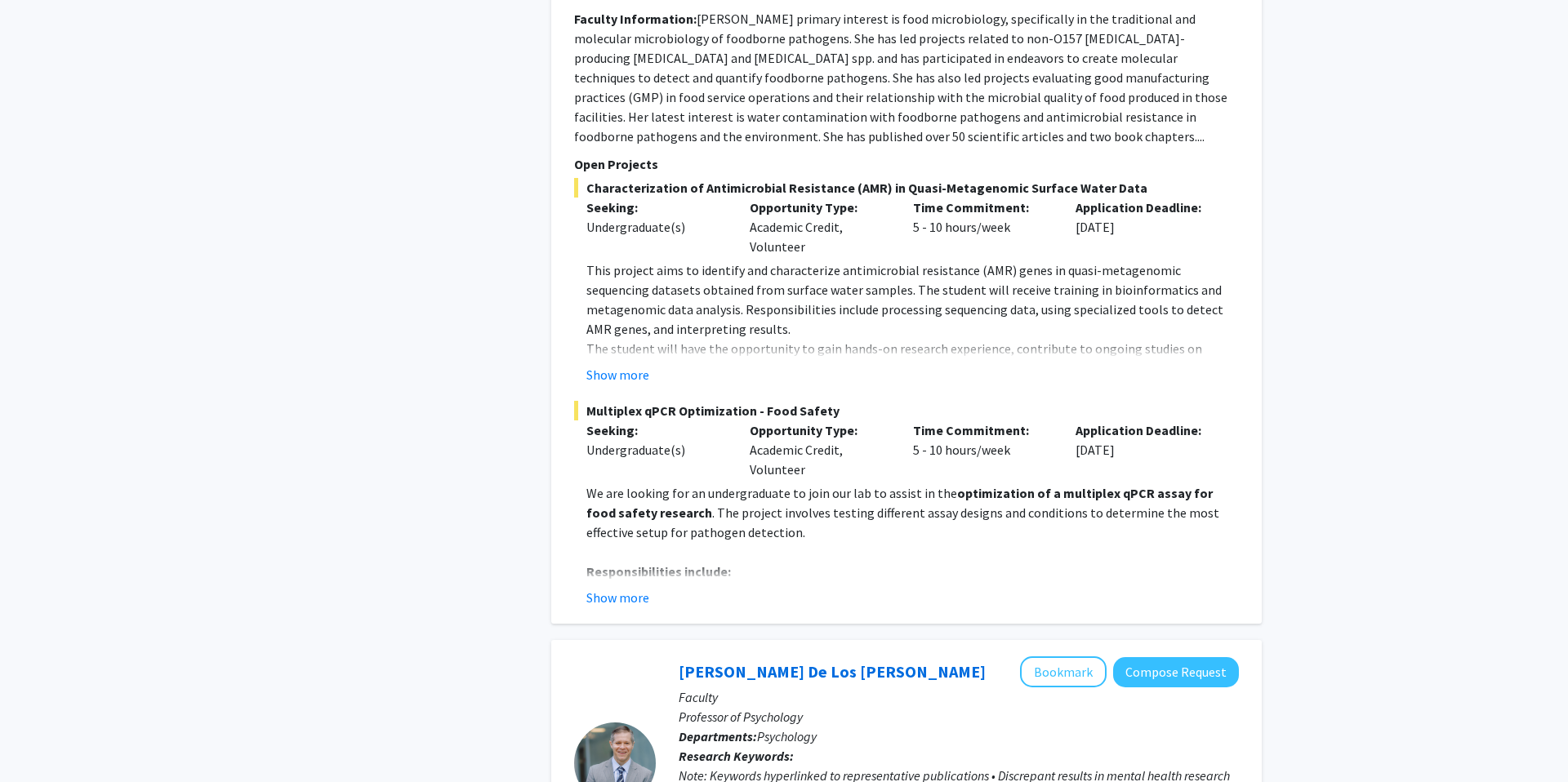
click at [622, 346] on fg-project-list "Characterization of Antimicrobial Resistance (AMR) in Quasi-Metagenomic Surface…" at bounding box center [907, 392] width 664 height 430
click at [620, 365] on button "Show more" at bounding box center [617, 374] width 63 height 19
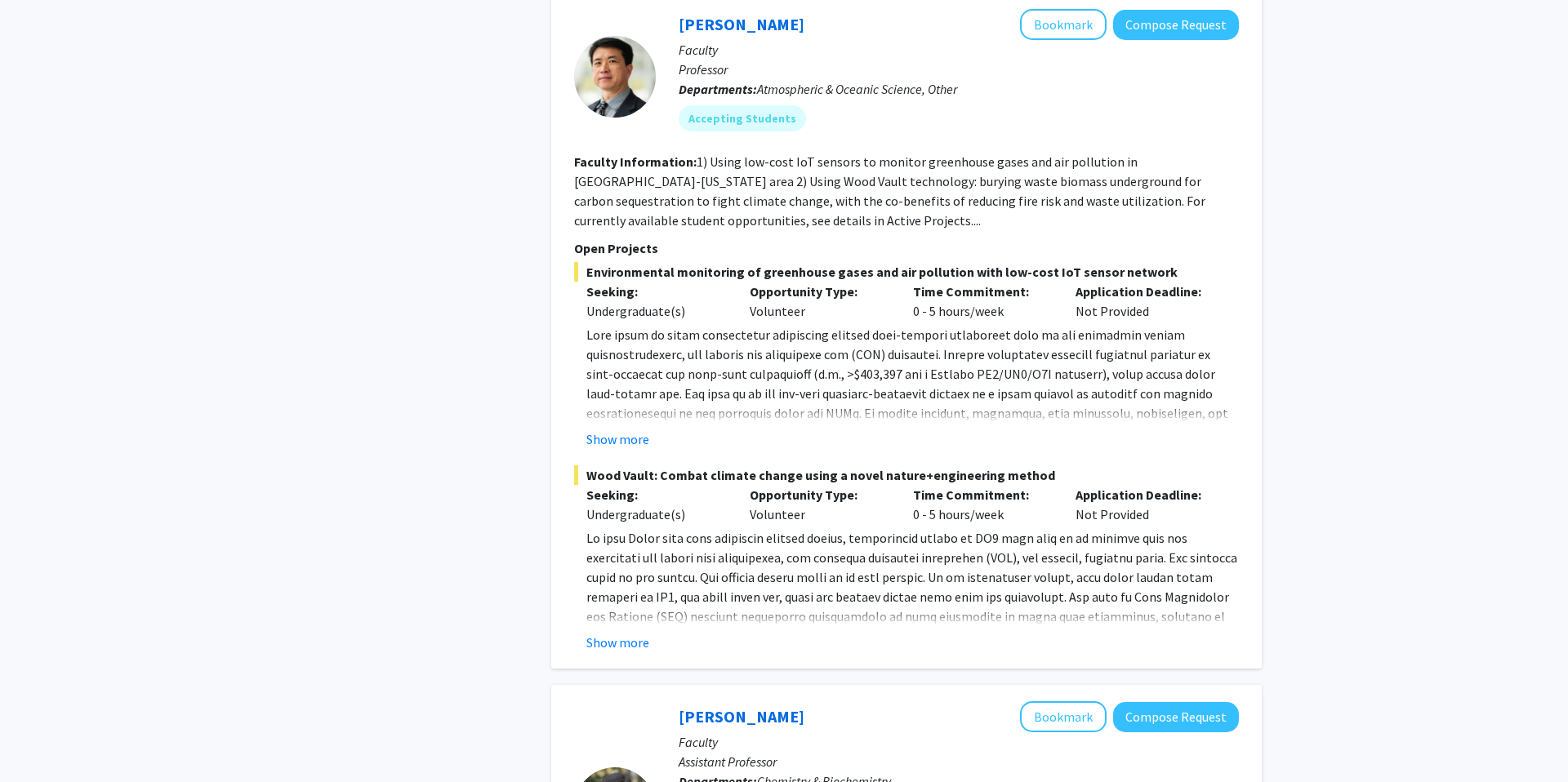
scroll to position [7133, 0]
